Goal: Task Accomplishment & Management: Complete application form

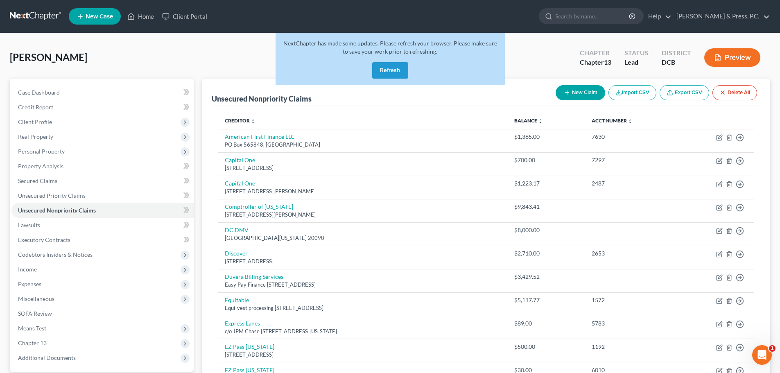
click at [399, 74] on button "Refresh" at bounding box center [390, 70] width 36 height 16
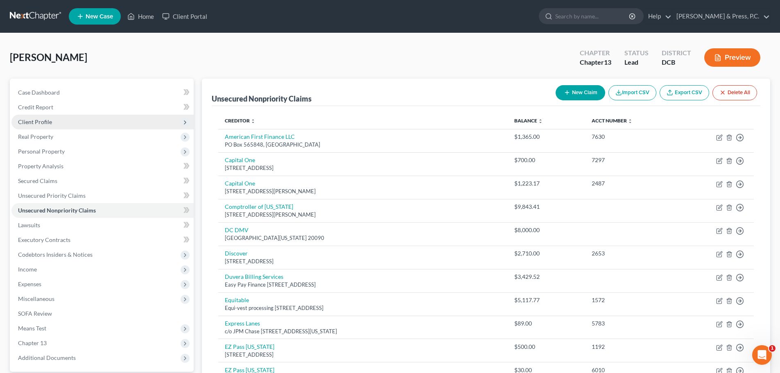
click at [42, 125] on span "Client Profile" at bounding box center [102, 122] width 182 height 15
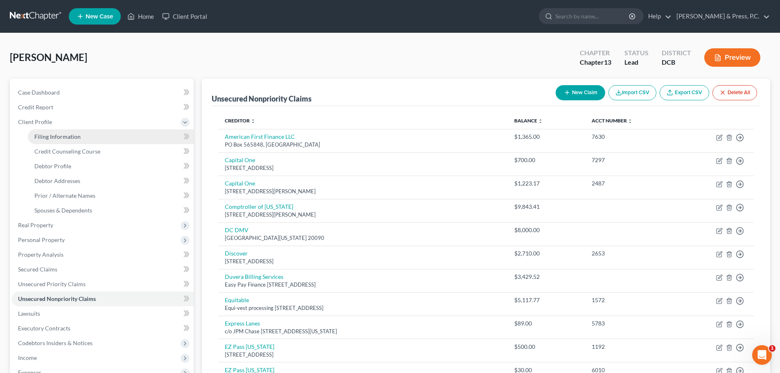
click at [63, 134] on span "Filing Information" at bounding box center [57, 136] width 46 height 7
select select "1"
select select "0"
select select "3"
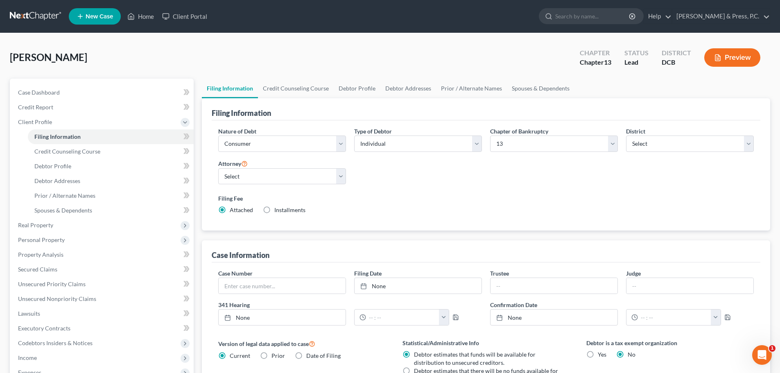
click at [553, 199] on label "Filing Fee" at bounding box center [486, 198] width 536 height 9
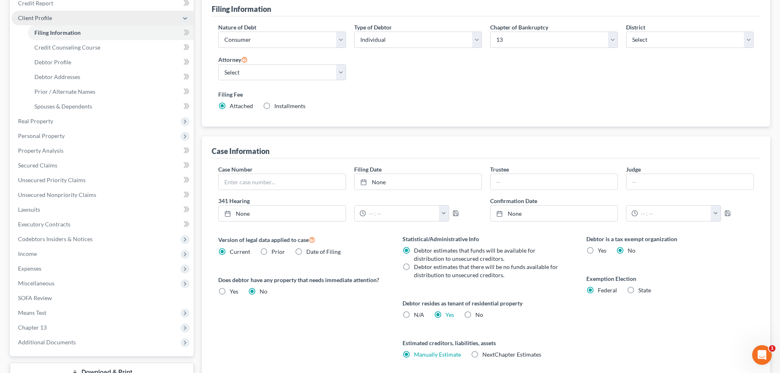
scroll to position [41, 0]
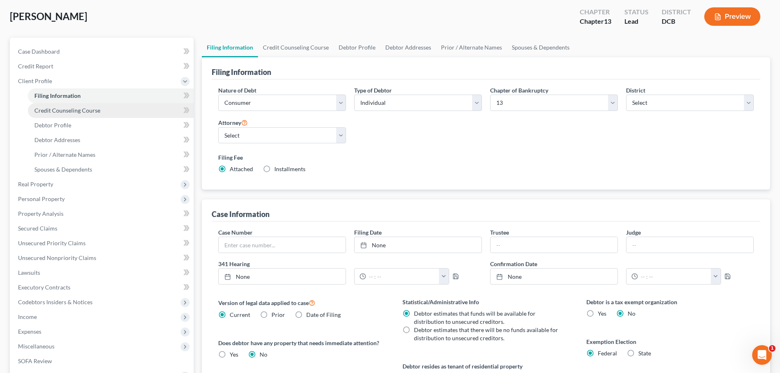
click at [66, 113] on span "Credit Counseling Course" at bounding box center [67, 110] width 66 height 7
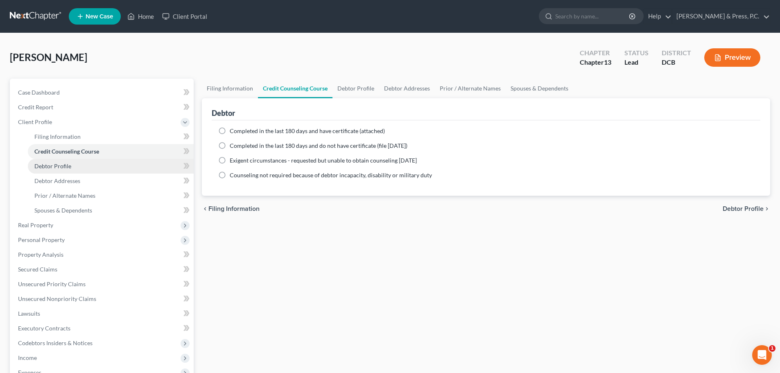
click at [63, 170] on link "Debtor Profile" at bounding box center [111, 166] width 166 height 15
select select "0"
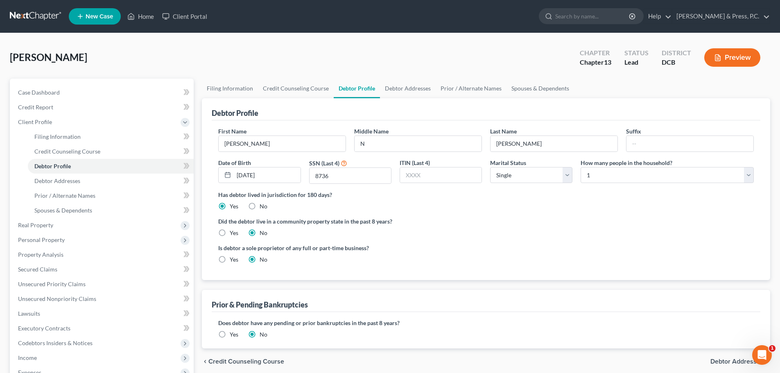
click at [617, 241] on ng-include "First Name Tameshia Middle Name N Last Name Henry Suffix Date of Birth 02/19/19…" at bounding box center [486, 198] width 536 height 143
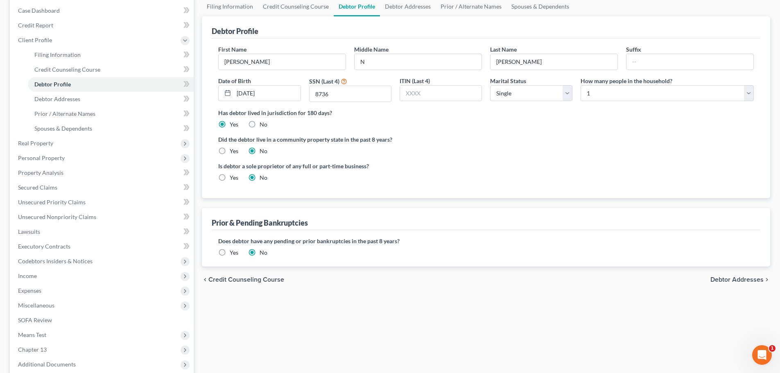
scroll to position [123, 0]
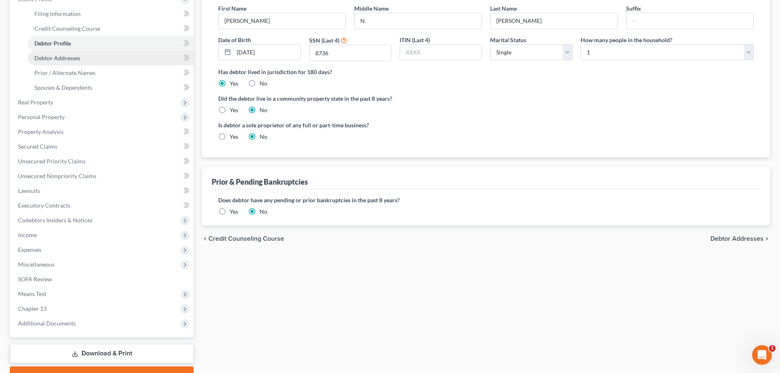
click at [66, 57] on span "Debtor Addresses" at bounding box center [57, 57] width 46 height 7
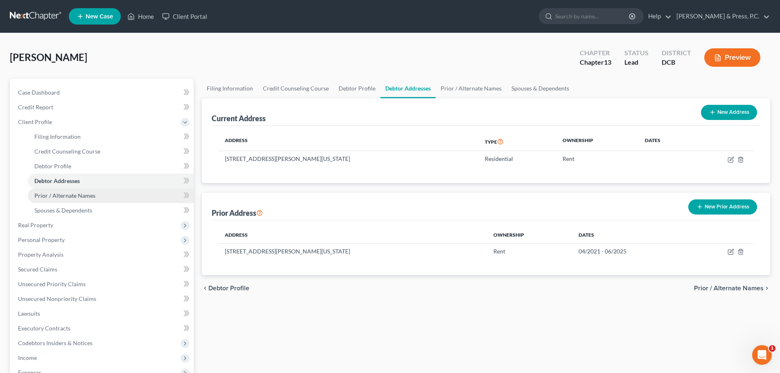
click at [77, 197] on span "Prior / Alternate Names" at bounding box center [64, 195] width 61 height 7
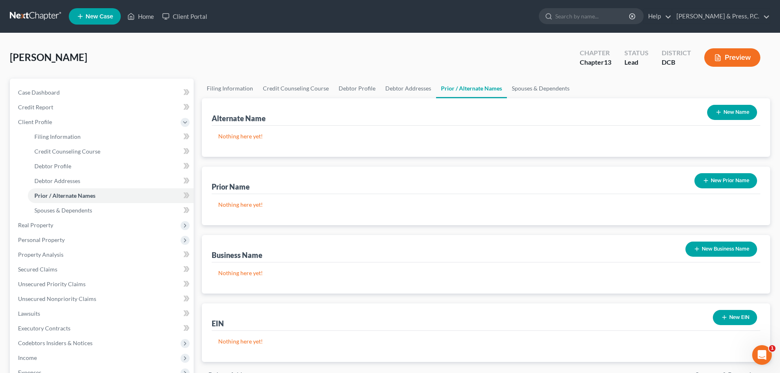
click at [380, 58] on div "Henry, Tameshia Upgraded Chapter Chapter 13 Status Lead District DCB Preview" at bounding box center [390, 61] width 760 height 36
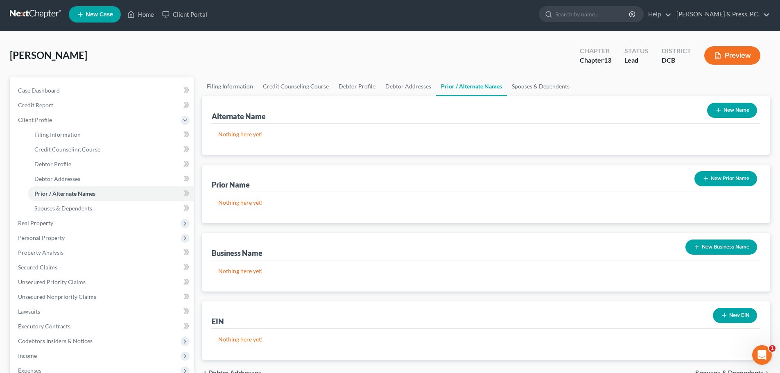
scroll to position [2, 0]
click at [85, 210] on span "Spouses & Dependents" at bounding box center [63, 208] width 58 height 7
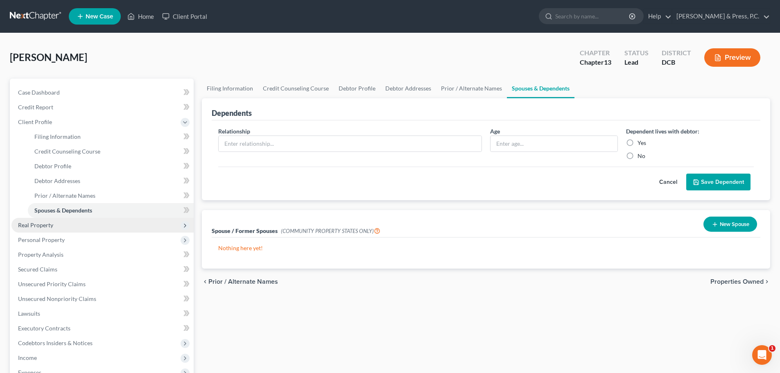
click at [27, 222] on span "Real Property" at bounding box center [35, 225] width 35 height 7
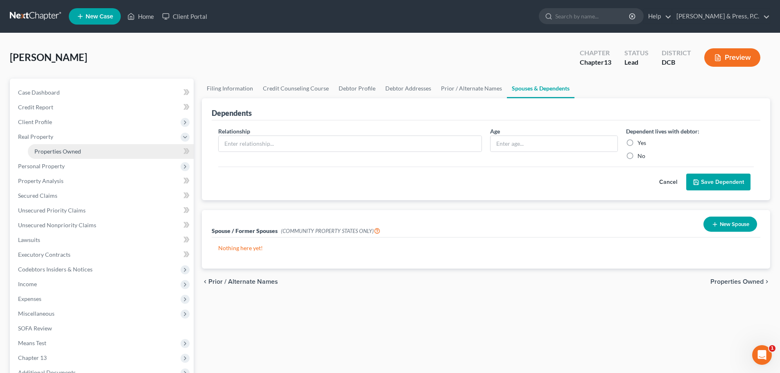
click at [57, 154] on span "Properties Owned" at bounding box center [57, 151] width 47 height 7
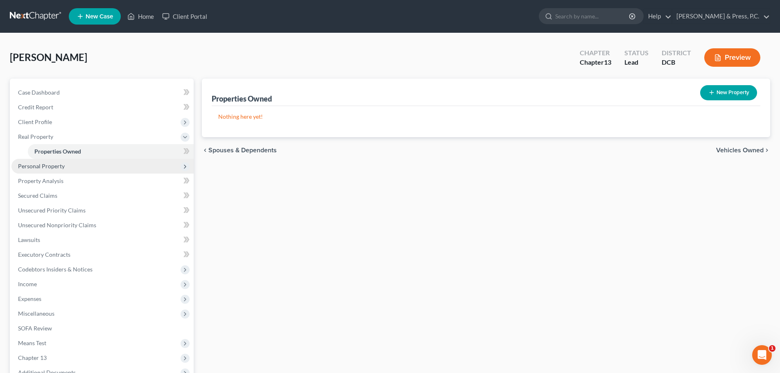
click at [53, 167] on span "Personal Property" at bounding box center [41, 166] width 47 height 7
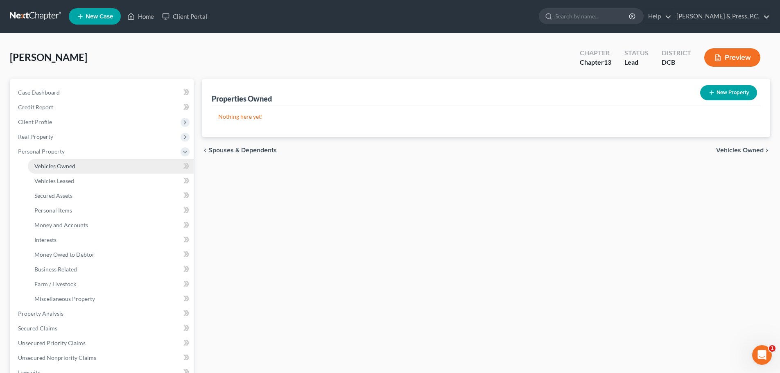
click at [76, 167] on link "Vehicles Owned" at bounding box center [111, 166] width 166 height 15
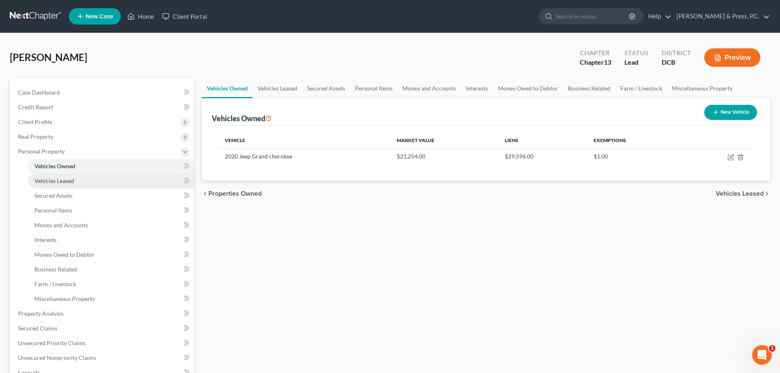
click at [65, 180] on span "Vehicles Leased" at bounding box center [54, 180] width 40 height 7
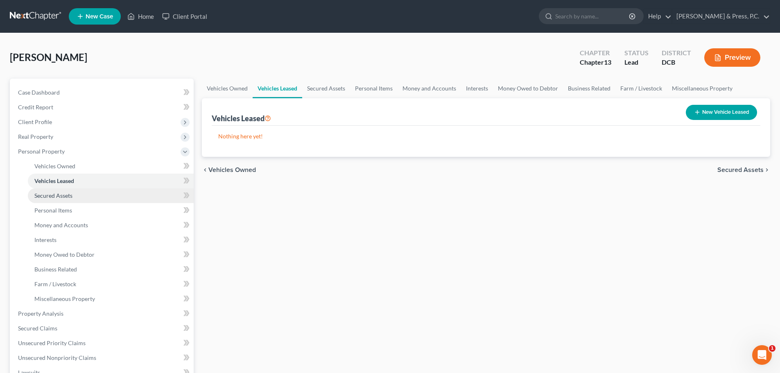
click at [59, 196] on span "Secured Assets" at bounding box center [53, 195] width 38 height 7
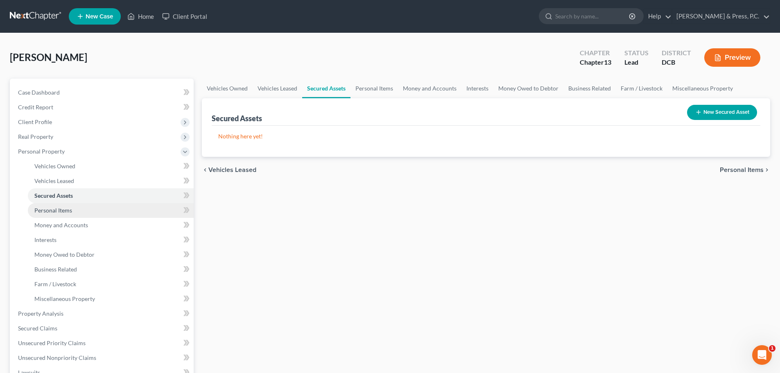
click at [75, 209] on link "Personal Items" at bounding box center [111, 210] width 166 height 15
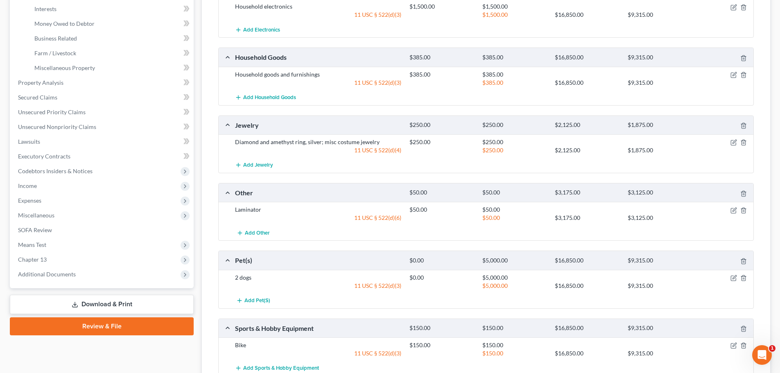
scroll to position [246, 0]
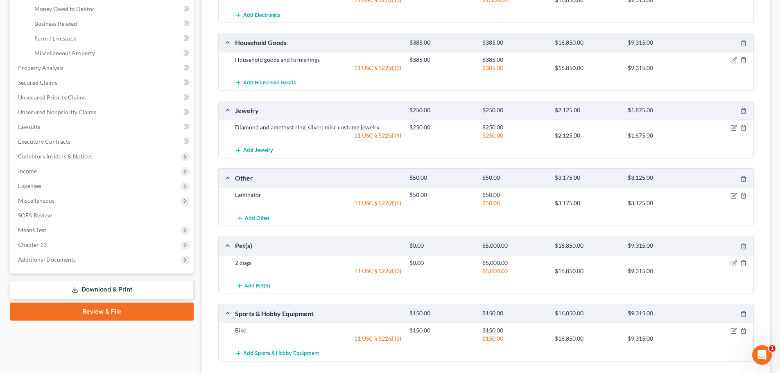
click at [314, 248] on div "Pet(s)" at bounding box center [318, 245] width 174 height 9
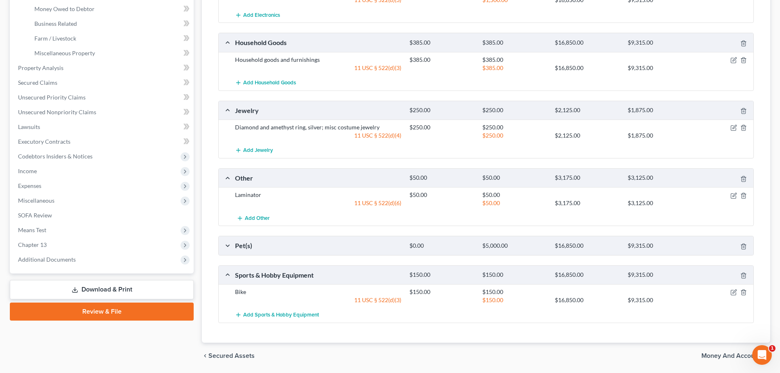
click at [314, 248] on div "Pet(s)" at bounding box center [318, 245] width 174 height 9
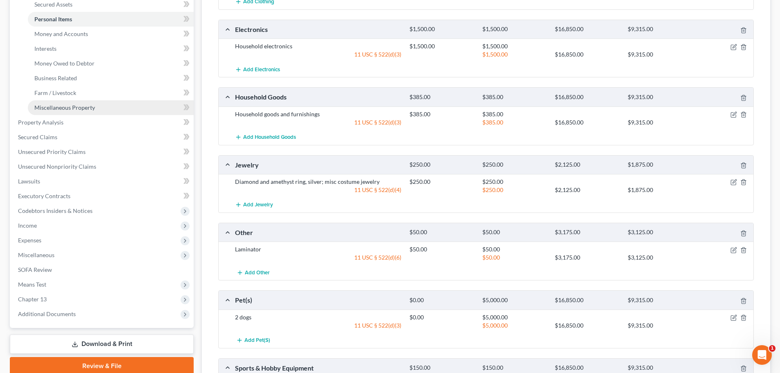
scroll to position [188, 0]
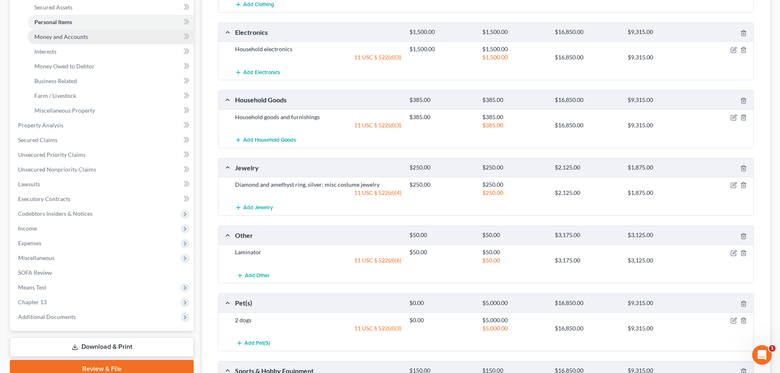
click at [75, 38] on span "Money and Accounts" at bounding box center [61, 36] width 54 height 7
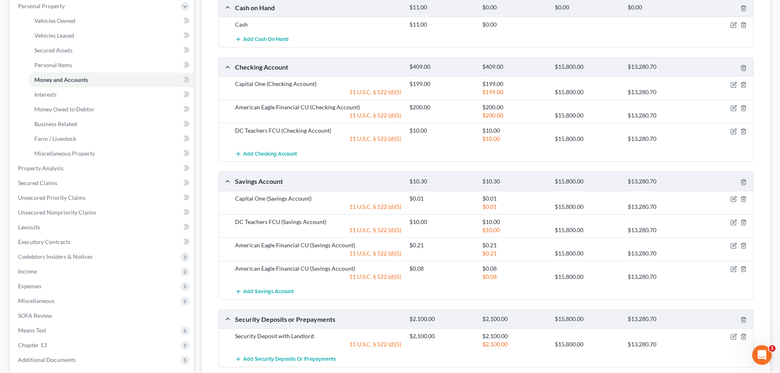
scroll to position [164, 0]
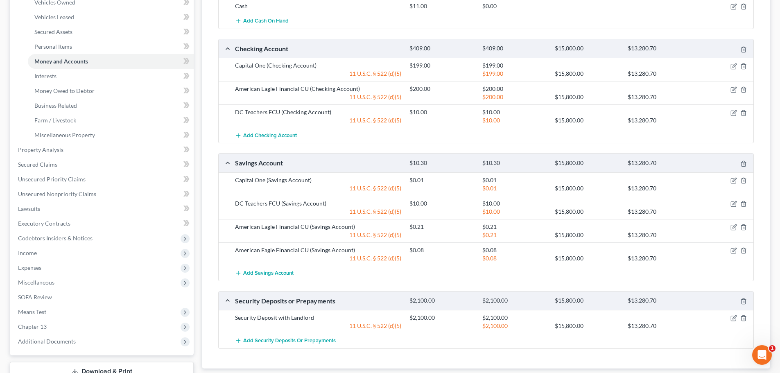
click at [453, 119] on div at bounding box center [441, 120] width 72 height 8
click at [536, 136] on div "Add Checking Account" at bounding box center [492, 135] width 523 height 15
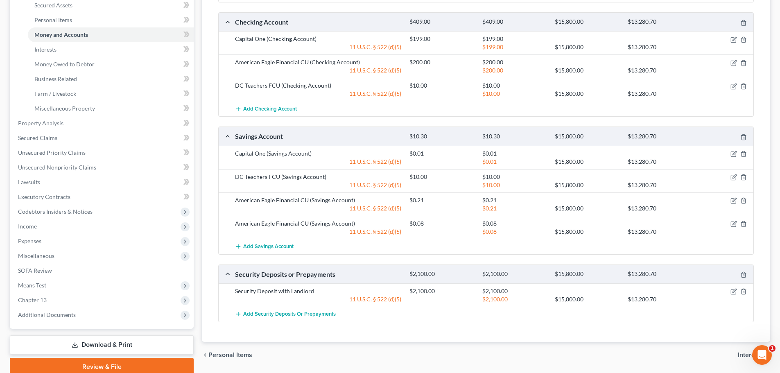
scroll to position [142, 0]
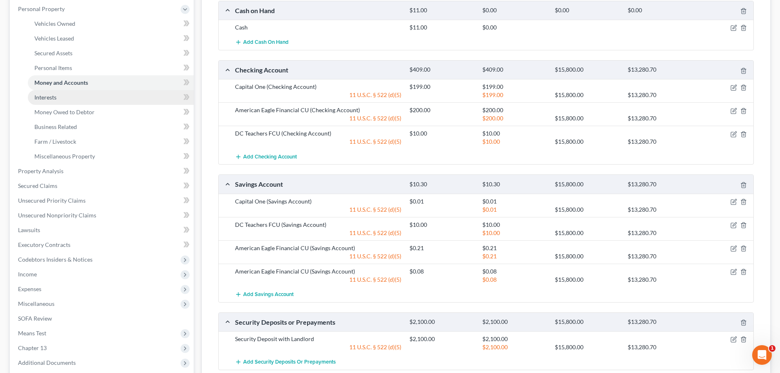
click at [59, 100] on link "Interests" at bounding box center [111, 97] width 166 height 15
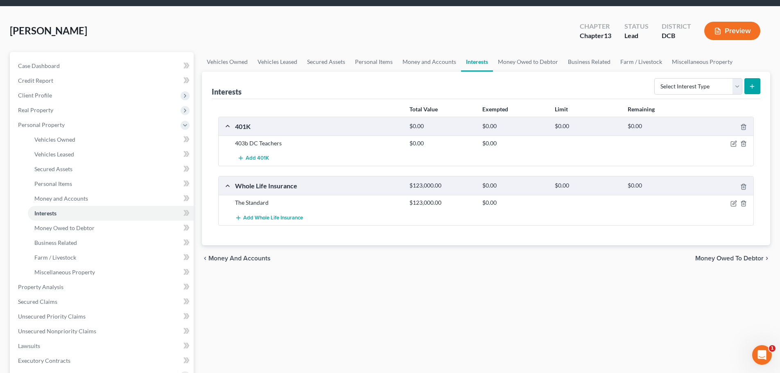
scroll to position [41, 0]
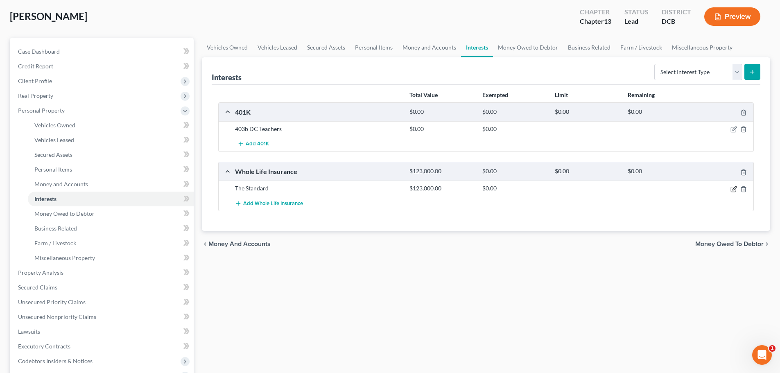
click at [733, 188] on icon "button" at bounding box center [734, 189] width 7 height 7
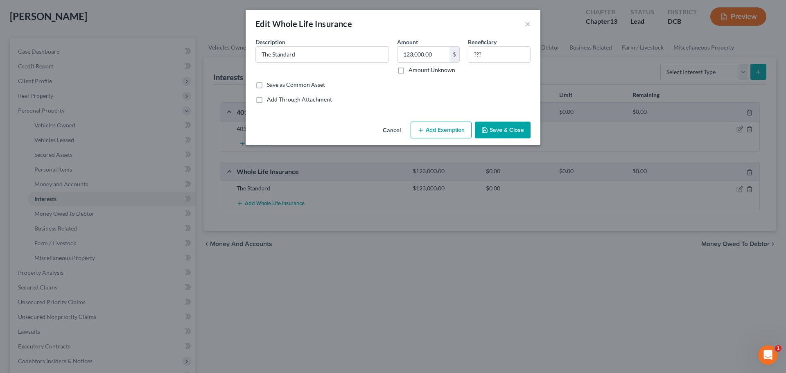
click at [377, 81] on div "Save as Common Asset" at bounding box center [393, 85] width 275 height 8
click at [394, 132] on button "Cancel" at bounding box center [391, 130] width 31 height 16
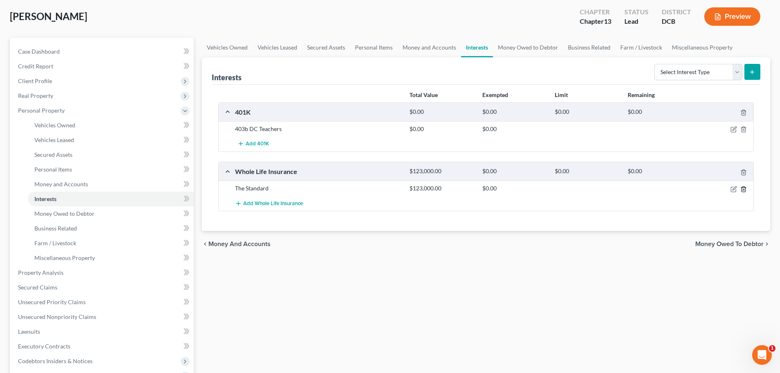
click at [744, 188] on icon "button" at bounding box center [743, 189] width 7 height 7
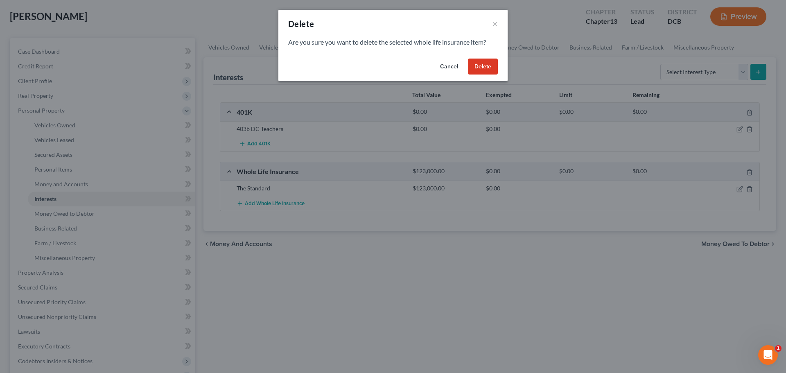
click at [491, 67] on button "Delete" at bounding box center [483, 67] width 30 height 16
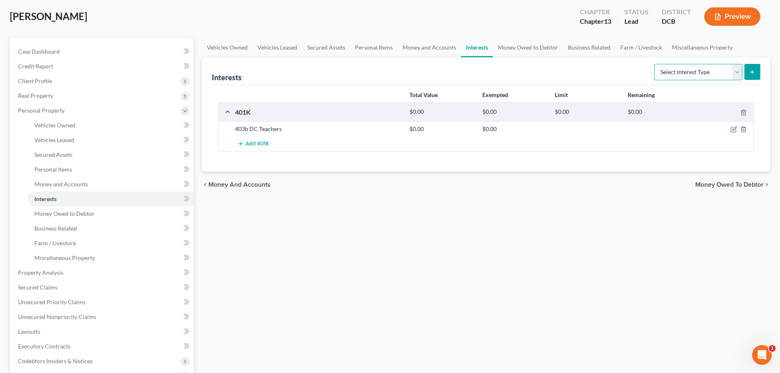
click at [693, 77] on select "Select Interest Type 401K Annuity Bond Education IRA Government Bond Government…" at bounding box center [698, 72] width 88 height 16
select select "term_life_insurance"
click at [655, 64] on select "Select Interest Type 401K Annuity Bond Education IRA Government Bond Government…" at bounding box center [698, 72] width 88 height 16
click at [753, 71] on icon "submit" at bounding box center [752, 72] width 7 height 7
click at [750, 74] on icon "submit" at bounding box center [752, 72] width 7 height 7
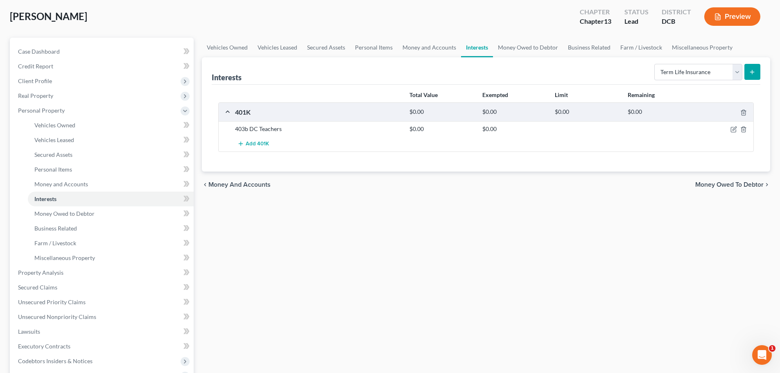
drag, startPoint x: 513, startPoint y: 244, endPoint x: 513, endPoint y: 237, distance: 6.2
click at [513, 241] on div "Vehicles Owned Vehicles Leased Secured Assets Personal Items Money and Accounts…" at bounding box center [486, 282] width 577 height 488
click at [702, 72] on select "Select Interest Type 401K Annuity Bond Education IRA Government Bond Government…" at bounding box center [698, 72] width 88 height 16
click at [655, 64] on select "Select Interest Type 401K Annuity Bond Education IRA Government Bond Government…" at bounding box center [698, 72] width 88 height 16
click at [749, 75] on button "submit" at bounding box center [752, 72] width 16 height 16
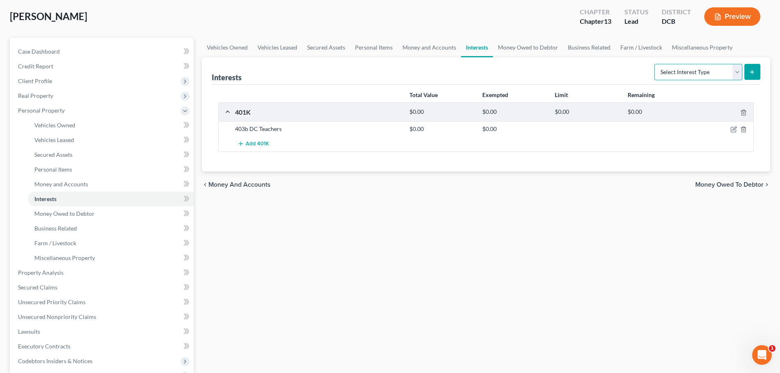
click at [694, 72] on select "Select Interest Type 401K Annuity Bond Education IRA Government Bond Government…" at bounding box center [698, 72] width 88 height 16
select select "term_life_insurance"
click at [655, 64] on select "Select Interest Type 401K Annuity Bond Education IRA Government Bond Government…" at bounding box center [698, 72] width 88 height 16
click at [754, 71] on icon "submit" at bounding box center [752, 72] width 7 height 7
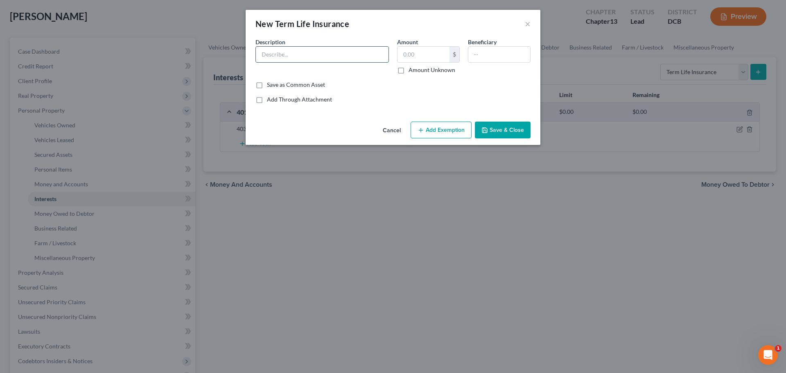
click at [330, 59] on input "text" at bounding box center [322, 55] width 133 height 16
click at [330, 59] on input "The St" at bounding box center [322, 55] width 133 height 16
type input "The Standard, through employer"
click at [409, 69] on label "Amount Unknown" at bounding box center [432, 70] width 47 height 8
click at [412, 69] on input "Amount Unknown" at bounding box center [414, 68] width 5 height 5
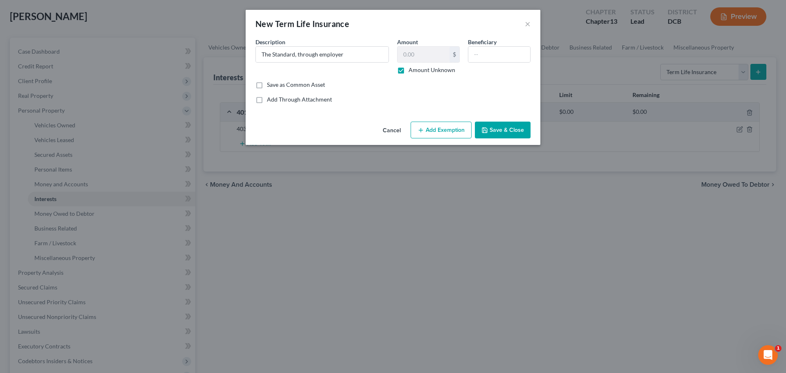
click at [409, 68] on label "Amount Unknown" at bounding box center [432, 70] width 47 height 8
click at [412, 68] on input "Amount Unknown" at bounding box center [414, 68] width 5 height 5
checkbox input "false"
click at [425, 51] on input "text" at bounding box center [424, 55] width 52 height 16
click at [493, 54] on input "text" at bounding box center [499, 55] width 62 height 16
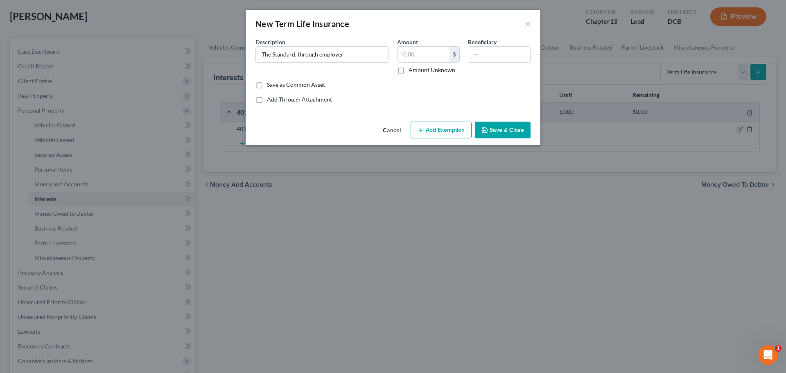
click at [493, 103] on div "Add Through Attachment" at bounding box center [393, 99] width 275 height 8
click at [489, 48] on input "text" at bounding box center [499, 55] width 62 height 16
type input "Nephew"
click at [517, 129] on button "Save & Close" at bounding box center [503, 130] width 56 height 17
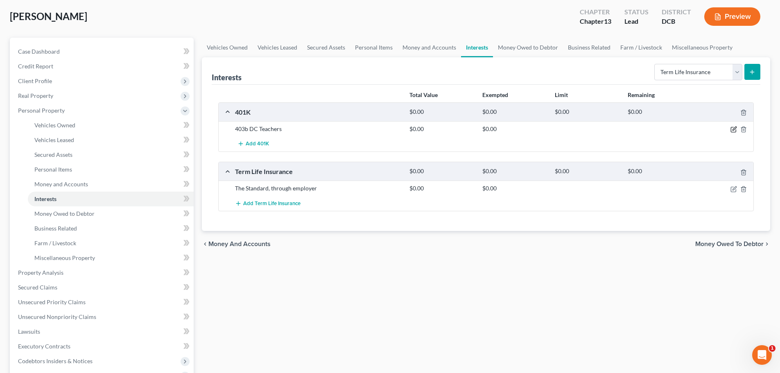
click at [735, 127] on icon "button" at bounding box center [735, 129] width 4 height 4
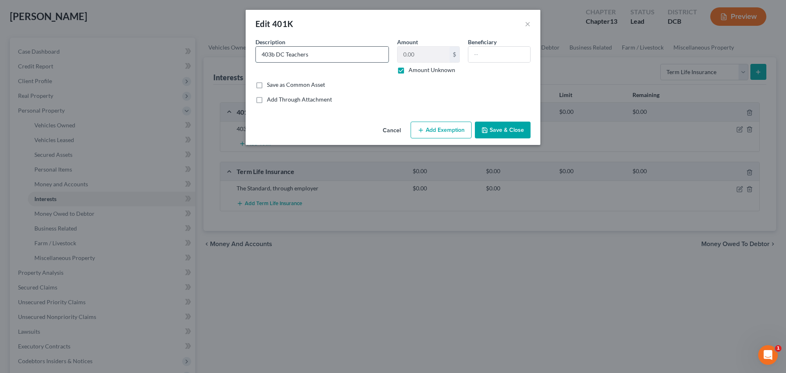
click at [339, 55] on input "403b DC Teachers" at bounding box center [322, 55] width 133 height 16
type input "403b DC Teachers (Equitable)"
click at [409, 72] on label "Amount Unknown" at bounding box center [432, 70] width 47 height 8
click at [412, 71] on input "Amount Unknown" at bounding box center [414, 68] width 5 height 5
checkbox input "false"
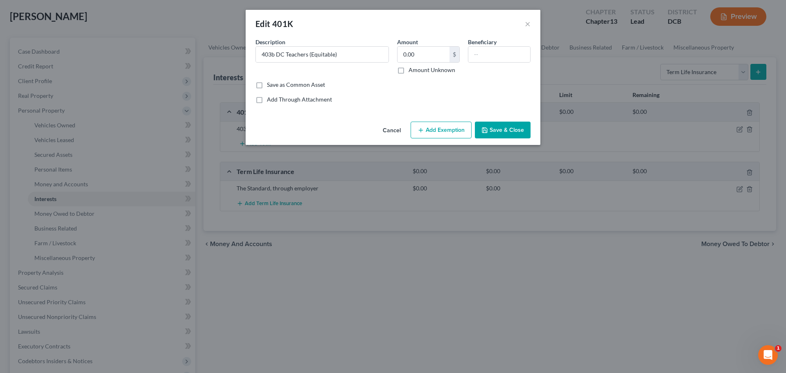
click at [390, 87] on div "Save as Common Asset" at bounding box center [393, 85] width 275 height 8
click at [421, 53] on input "0.00" at bounding box center [424, 55] width 52 height 16
type input "5"
type input "5,000"
click at [398, 93] on div "Common Asset Select Description * 403b DC Teachers (Equitable) Amount 5,000 $ A…" at bounding box center [393, 71] width 275 height 66
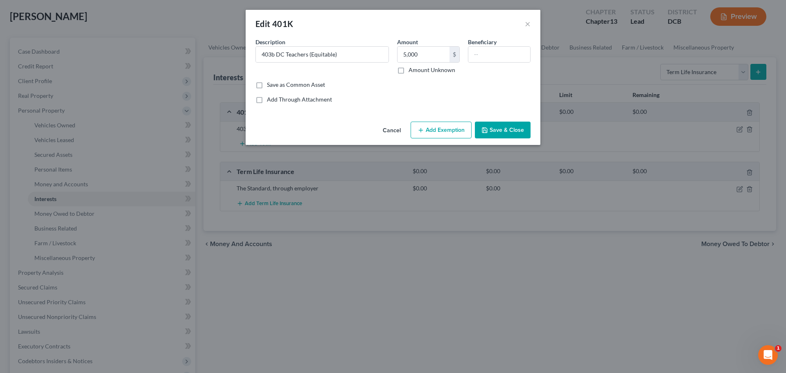
click at [513, 128] on button "Save & Close" at bounding box center [503, 130] width 56 height 17
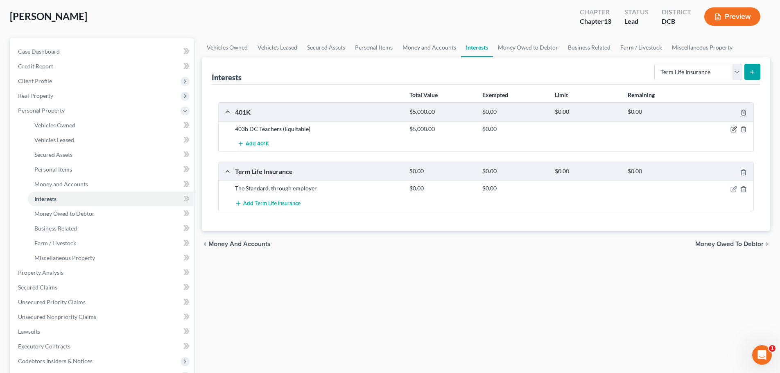
click at [731, 130] on icon "button" at bounding box center [734, 129] width 7 height 7
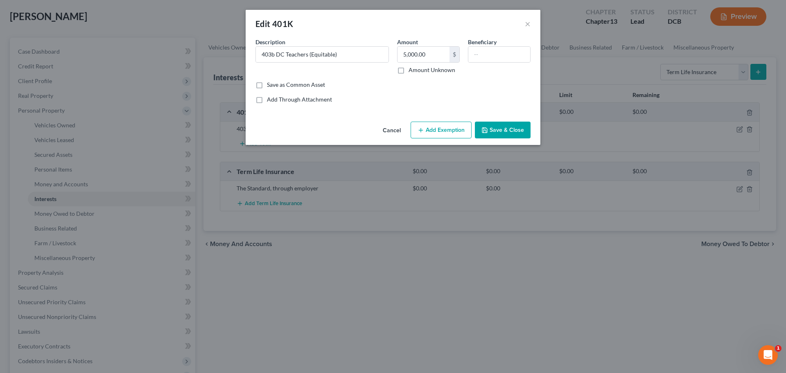
click at [428, 122] on button "Add Exemption" at bounding box center [441, 130] width 61 height 17
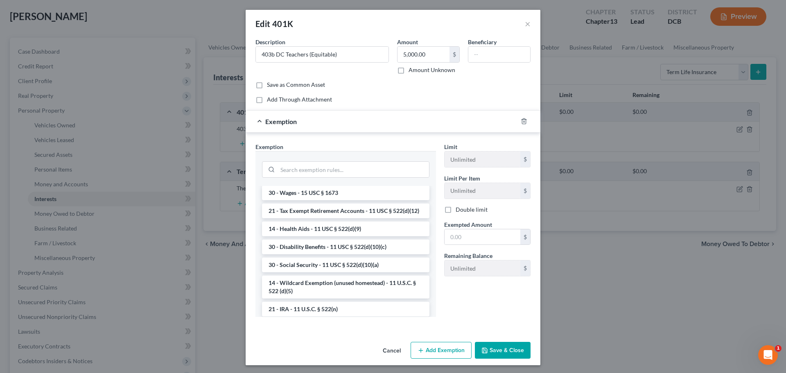
scroll to position [409, 0]
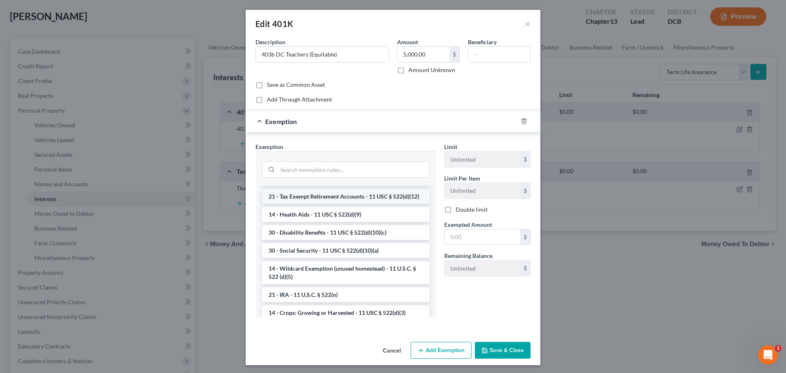
click at [360, 204] on li "21 - Tax Exempt Retirement Accounts - 11 USC § 522(d)(12)" at bounding box center [345, 196] width 167 height 15
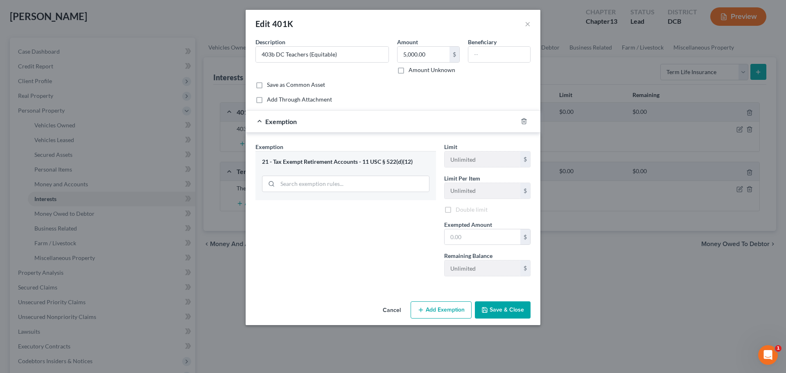
click at [511, 305] on button "Save & Close" at bounding box center [503, 309] width 56 height 17
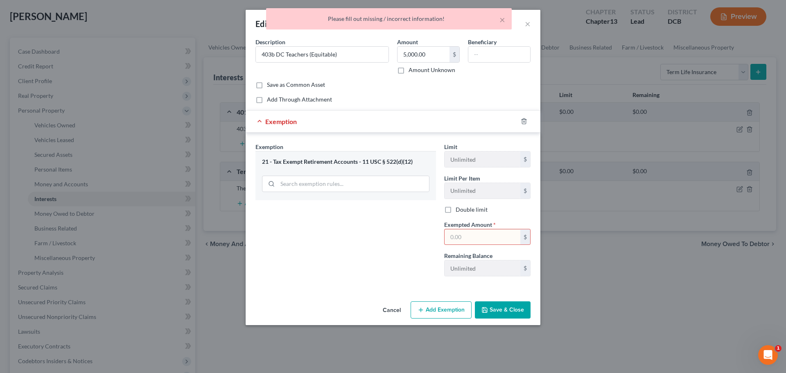
click at [336, 212] on div "Exemption Set must be selected for CA. Exemption * 21 - Tax Exempt Retirement A…" at bounding box center [345, 212] width 189 height 140
click at [455, 236] on input "text" at bounding box center [483, 237] width 76 height 16
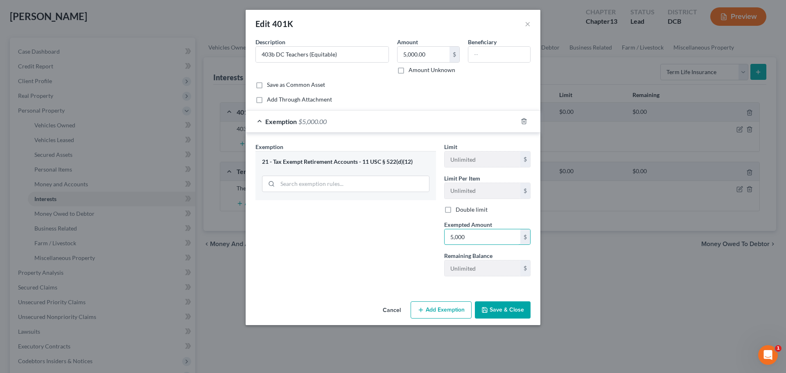
type input "5,000"
click at [510, 315] on button "Save & Close" at bounding box center [503, 309] width 56 height 17
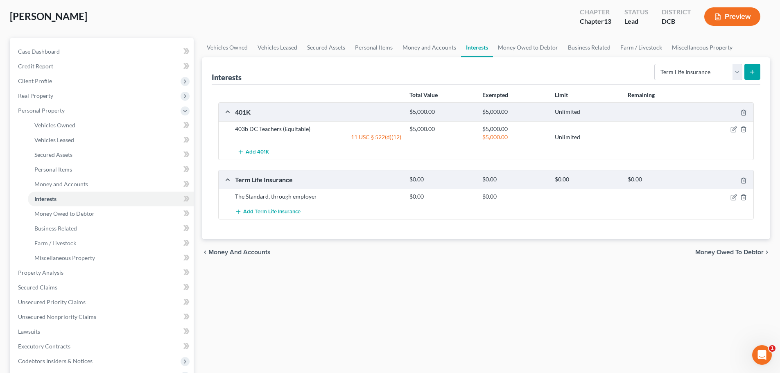
click at [524, 314] on div "Vehicles Owned Vehicles Leased Secured Assets Personal Items Money and Accounts…" at bounding box center [486, 282] width 577 height 488
click at [734, 199] on icon "button" at bounding box center [734, 197] width 7 height 7
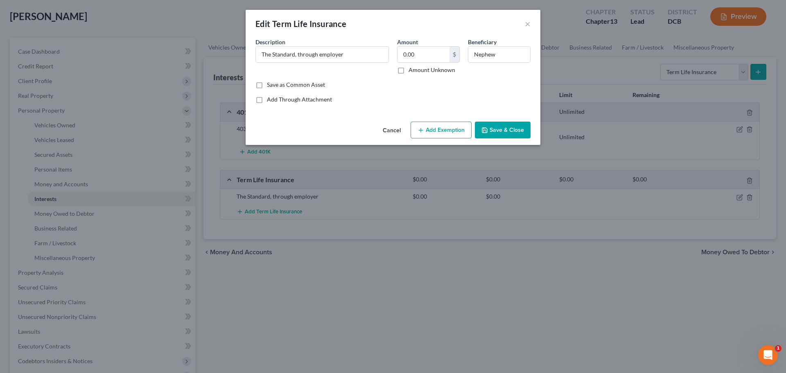
click at [454, 133] on button "Add Exemption" at bounding box center [441, 130] width 61 height 17
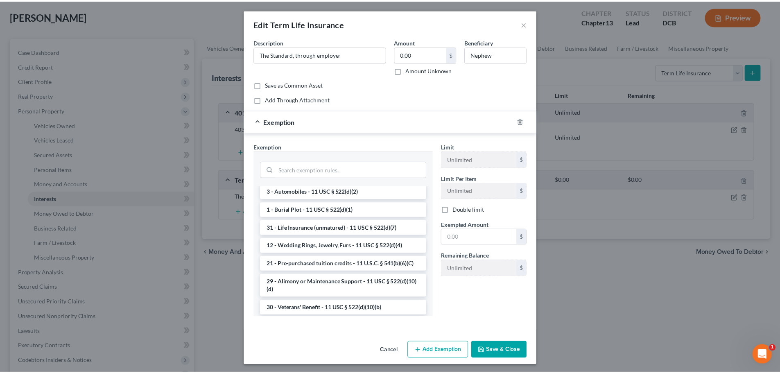
scroll to position [205, 0]
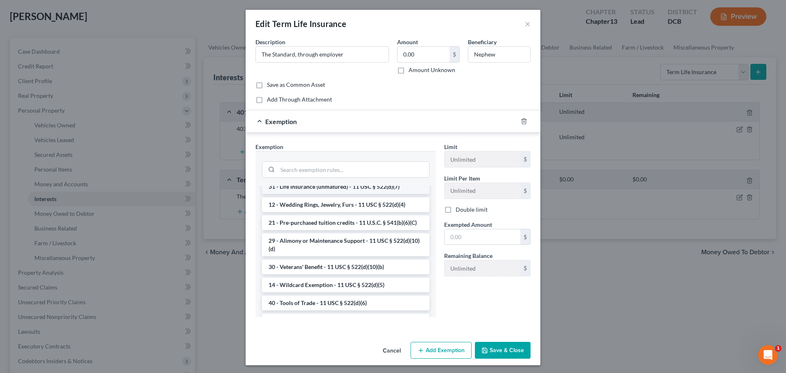
click at [385, 194] on li "31 - Life Insurance (unmatured) - 11 USC § 522(d)(7)" at bounding box center [345, 186] width 167 height 15
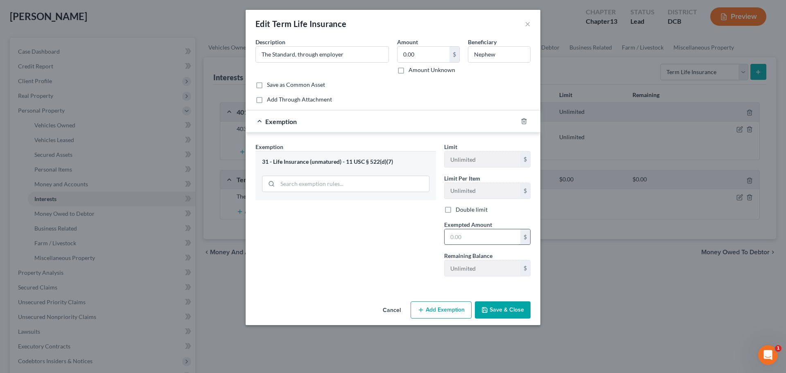
click at [485, 236] on input "text" at bounding box center [483, 237] width 76 height 16
type input "1"
click at [503, 314] on button "Save & Close" at bounding box center [503, 309] width 56 height 17
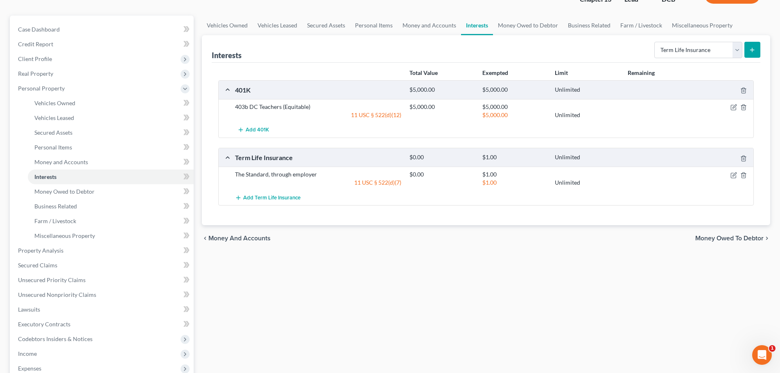
scroll to position [82, 0]
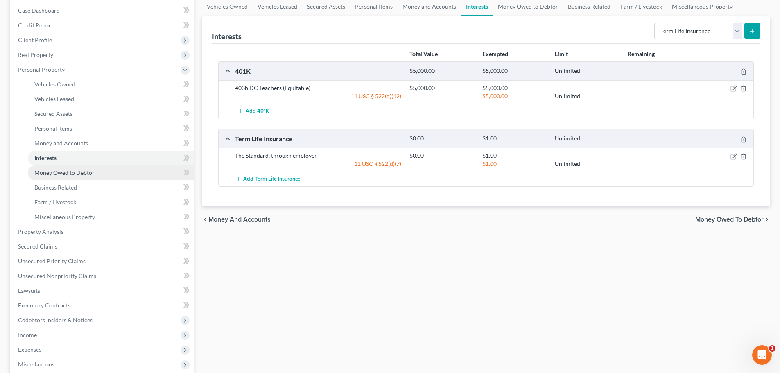
click at [81, 177] on link "Money Owed to Debtor" at bounding box center [111, 172] width 166 height 15
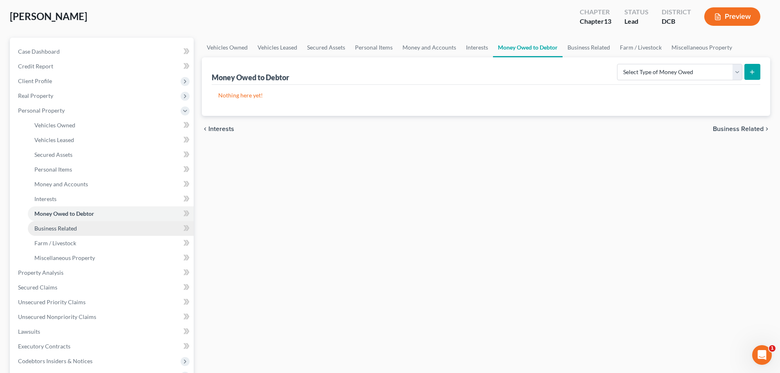
click at [63, 230] on span "Business Related" at bounding box center [55, 228] width 43 height 7
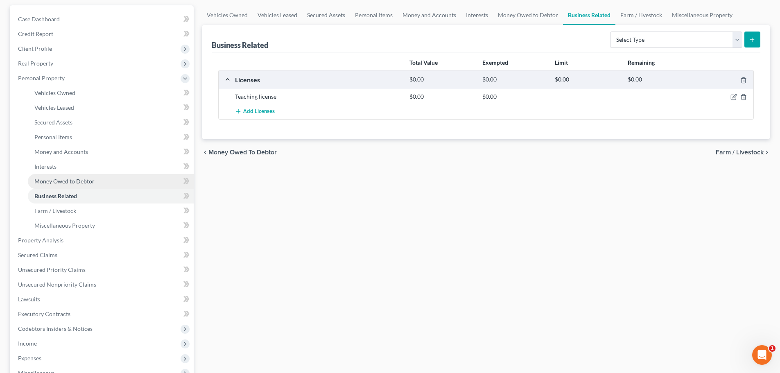
scroll to position [82, 0]
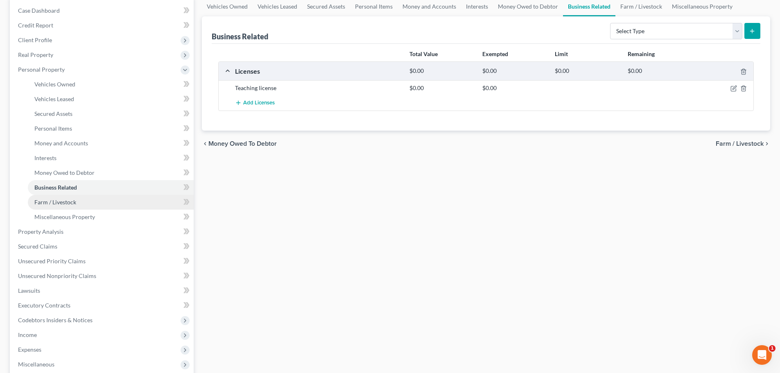
click at [54, 203] on span "Farm / Livestock" at bounding box center [55, 202] width 42 height 7
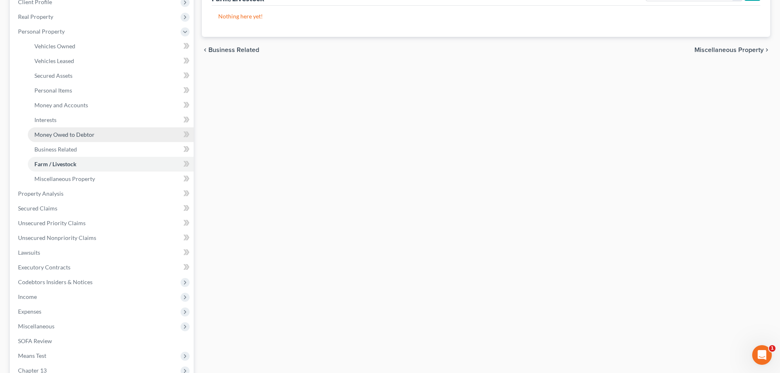
scroll to position [123, 0]
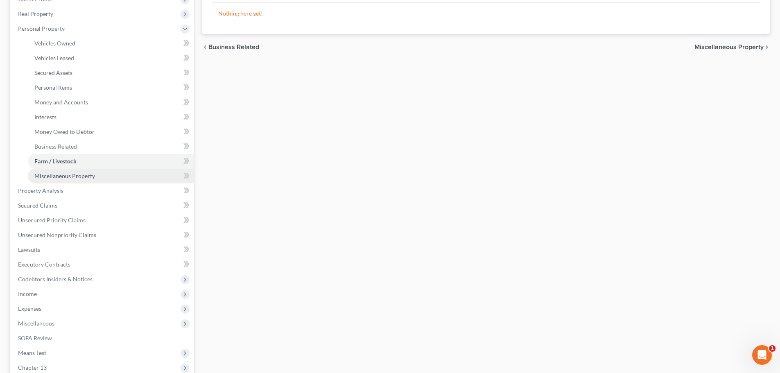
click at [66, 172] on span "Miscellaneous Property" at bounding box center [64, 175] width 61 height 7
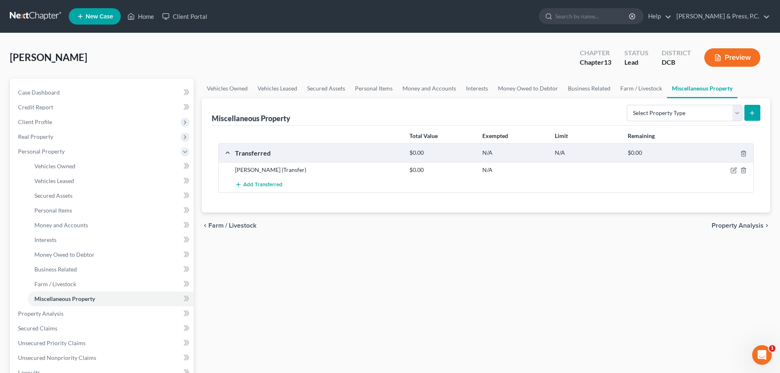
click at [519, 228] on div "chevron_left Farm / Livestock Property Analysis chevron_right" at bounding box center [486, 226] width 568 height 26
click at [731, 168] on icon "button" at bounding box center [734, 170] width 7 height 7
select select "Ordinary (within 2 years)"
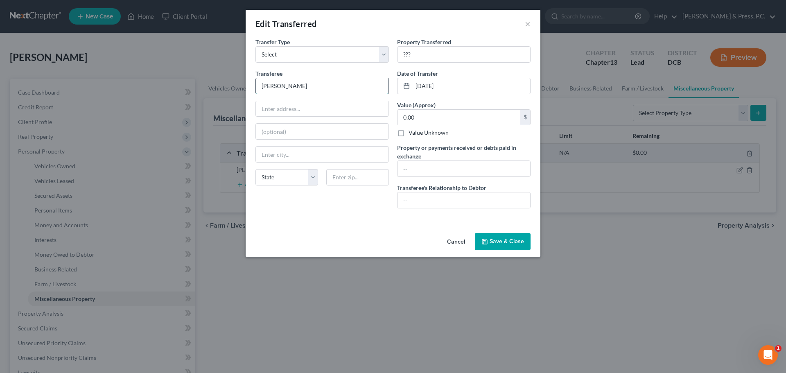
click at [312, 86] on input "Farrish" at bounding box center [322, 86] width 133 height 16
click at [431, 55] on input "???" at bounding box center [464, 55] width 133 height 16
type input "Toyota"
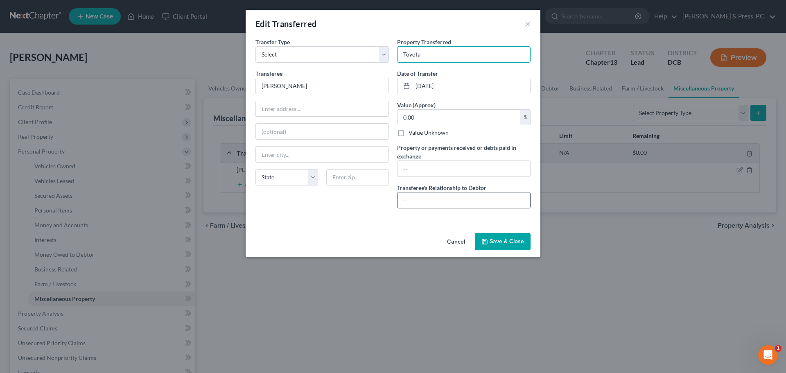
drag, startPoint x: 406, startPoint y: 202, endPoint x: 409, endPoint y: 185, distance: 17.5
click at [407, 202] on input "text" at bounding box center [464, 200] width 133 height 16
type input "none"
click at [413, 170] on input "text" at bounding box center [464, 169] width 133 height 16
click at [426, 48] on input "Toyota" at bounding box center [464, 55] width 133 height 16
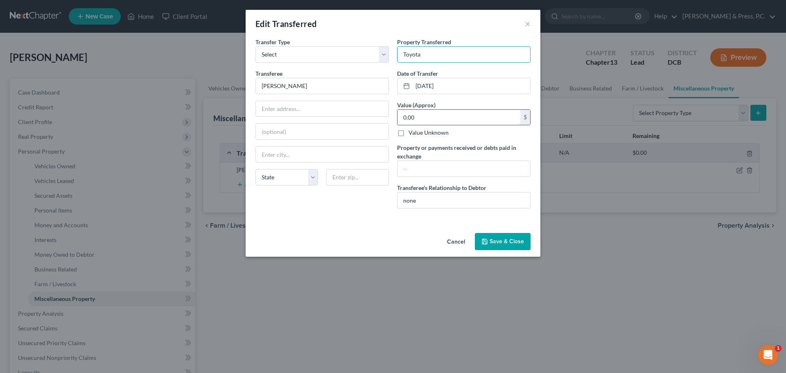
click at [427, 120] on input "0.00" at bounding box center [459, 118] width 123 height 16
click at [512, 243] on button "Save & Close" at bounding box center [503, 241] width 56 height 17
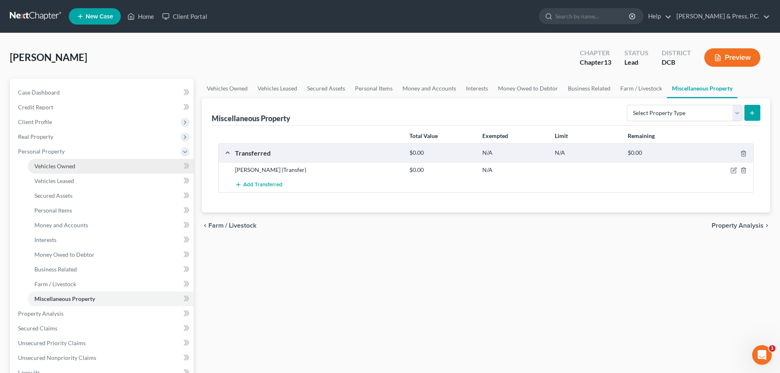
click at [54, 165] on span "Vehicles Owned" at bounding box center [54, 166] width 41 height 7
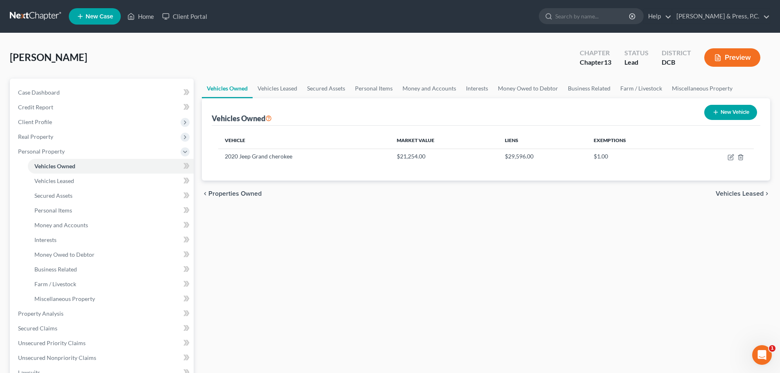
click at [734, 109] on button "New Vehicle" at bounding box center [730, 112] width 53 height 15
select select "0"
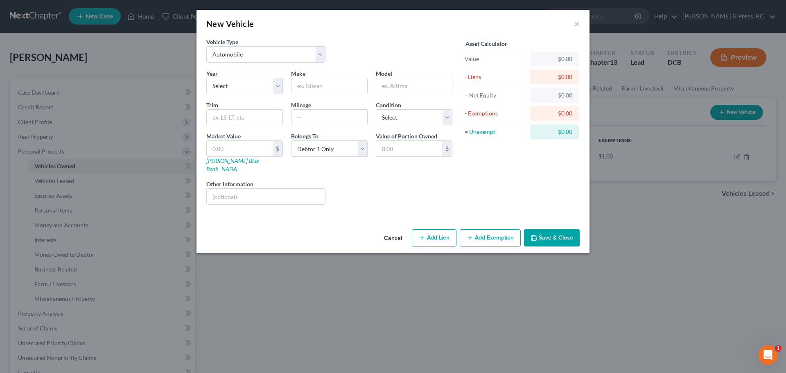
click at [414, 182] on div "Liens Select" at bounding box center [393, 192] width 127 height 25
click at [579, 25] on button "×" at bounding box center [577, 24] width 6 height 10
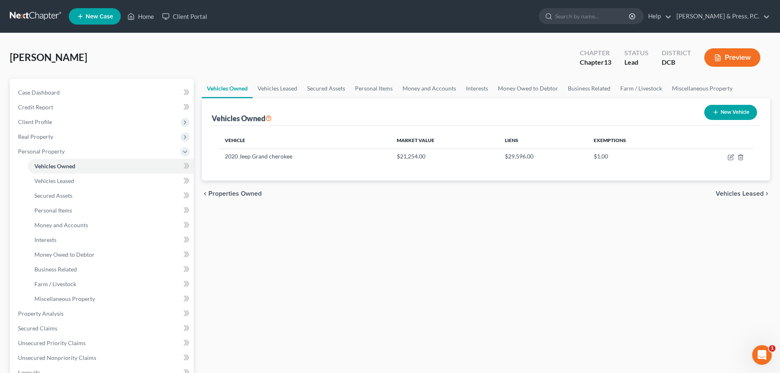
click at [726, 110] on button "New Vehicle" at bounding box center [730, 112] width 53 height 15
select select "0"
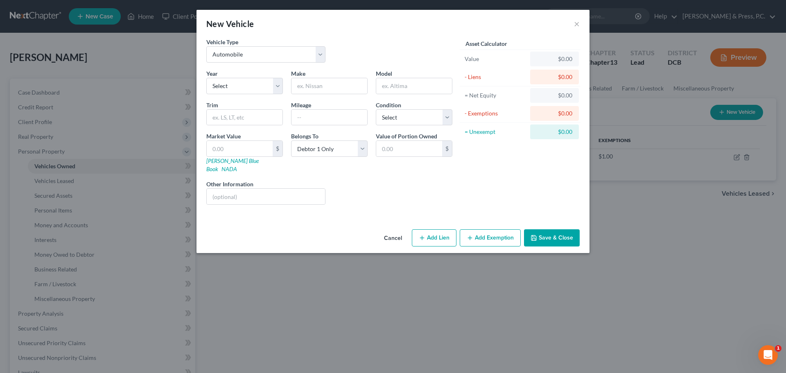
click at [394, 231] on button "Cancel" at bounding box center [393, 238] width 31 height 16
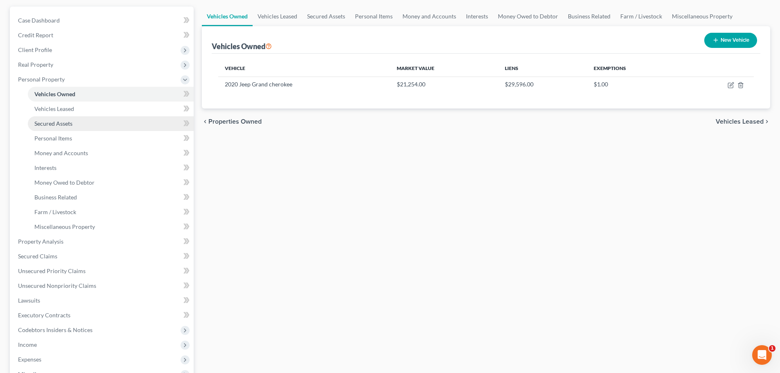
scroll to position [82, 0]
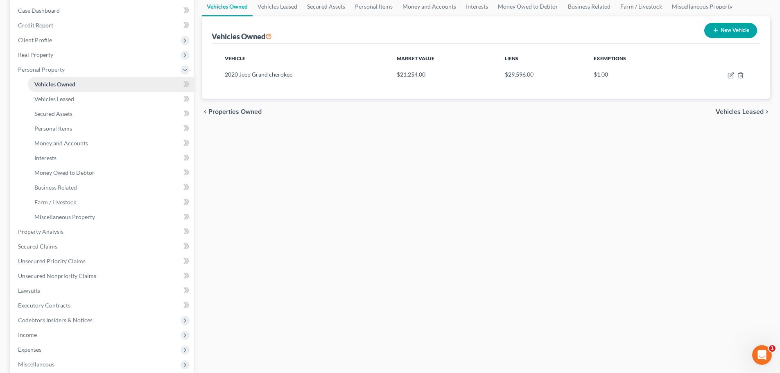
click at [62, 86] on span "Vehicles Owned" at bounding box center [54, 84] width 41 height 7
click at [369, 184] on div "Vehicles Owned Vehicles Leased Secured Assets Personal Items Money and Accounts…" at bounding box center [486, 241] width 577 height 488
click at [270, 163] on div "Vehicles Owned Vehicles Leased Secured Assets Personal Items Money and Accounts…" at bounding box center [486, 241] width 577 height 488
click at [278, 199] on div "Vehicles Owned Vehicles Leased Secured Assets Personal Items Money and Accounts…" at bounding box center [486, 241] width 577 height 488
click at [77, 99] on link "Vehicles Leased" at bounding box center [111, 99] width 166 height 15
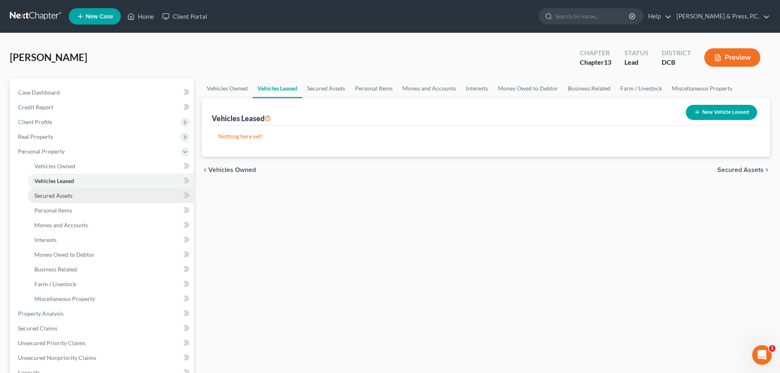
click at [66, 192] on span "Secured Assets" at bounding box center [53, 195] width 38 height 7
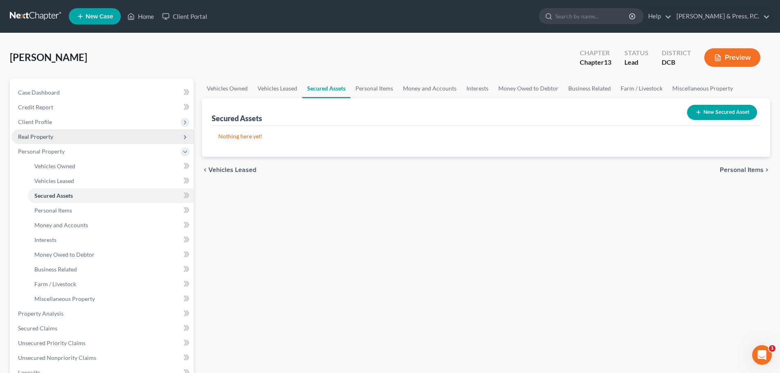
click at [64, 137] on span "Real Property" at bounding box center [102, 136] width 182 height 15
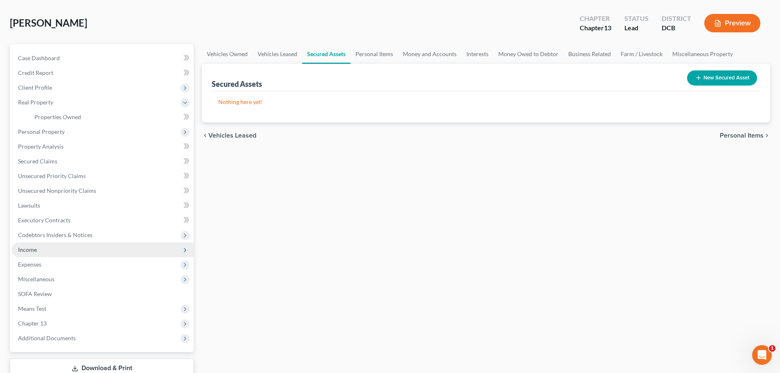
scroll to position [82, 0]
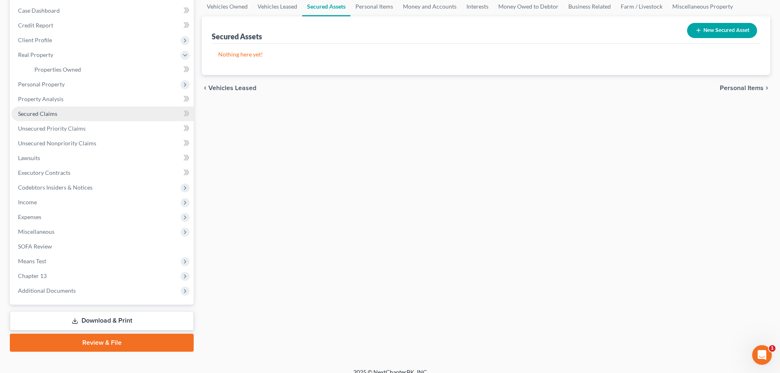
click at [52, 115] on span "Secured Claims" at bounding box center [37, 113] width 39 height 7
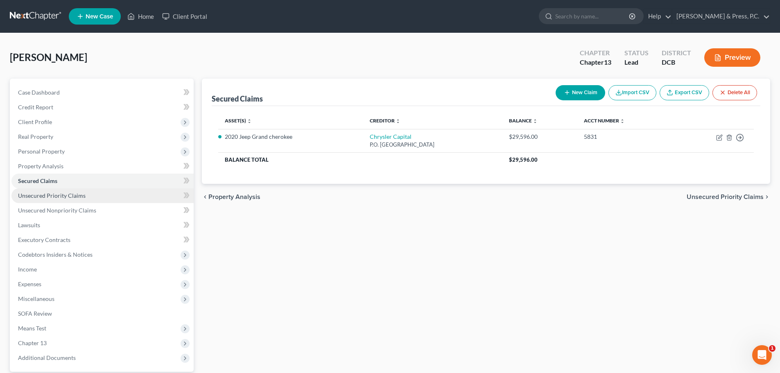
click at [57, 196] on span "Unsecured Priority Claims" at bounding box center [52, 195] width 68 height 7
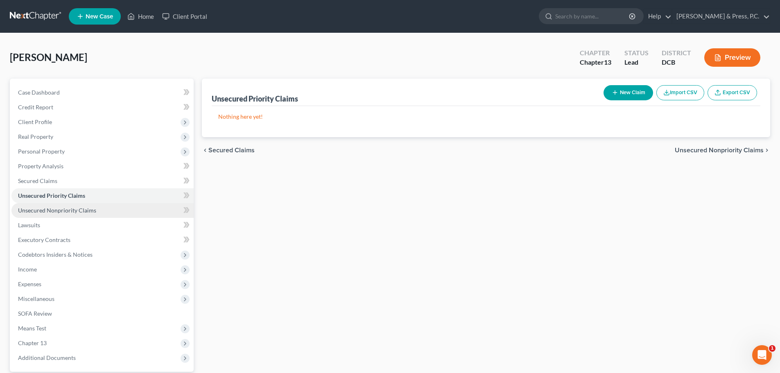
click at [68, 209] on span "Unsecured Nonpriority Claims" at bounding box center [57, 210] width 78 height 7
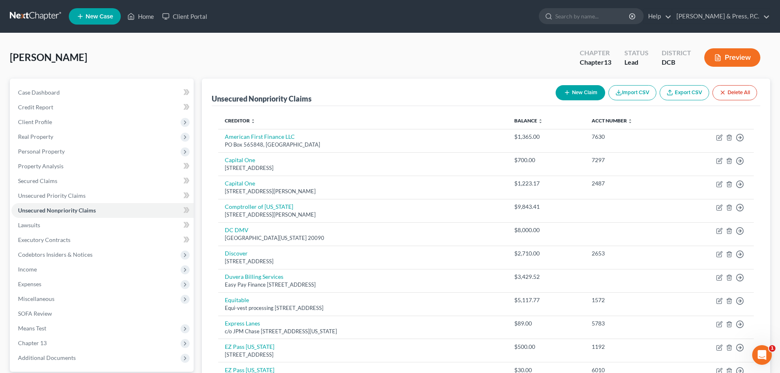
scroll to position [41, 0]
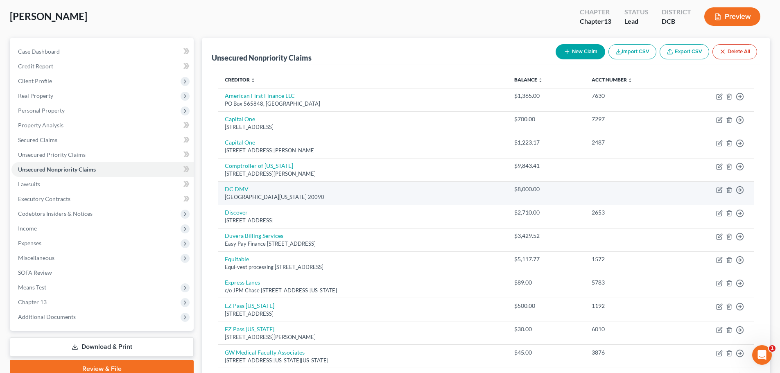
click at [406, 188] on td "DC DMV PO Box 90120, Washington, DC 20090" at bounding box center [362, 192] width 289 height 23
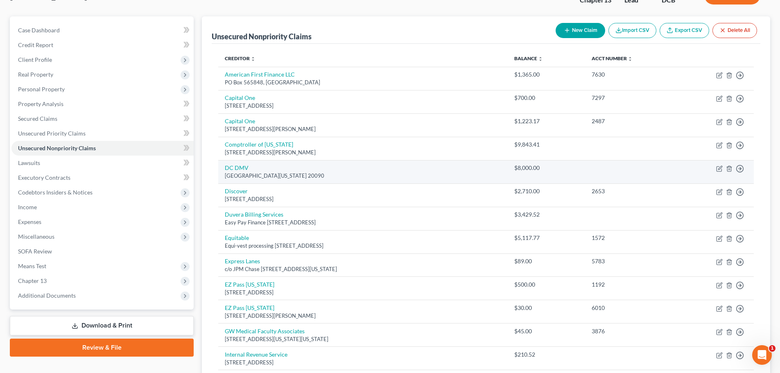
scroll to position [82, 0]
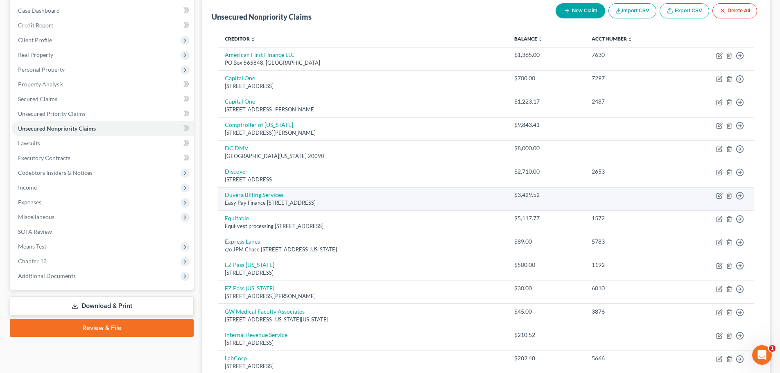
click at [418, 199] on div "Easy Pay Finance [STREET_ADDRESS]" at bounding box center [363, 203] width 276 height 8
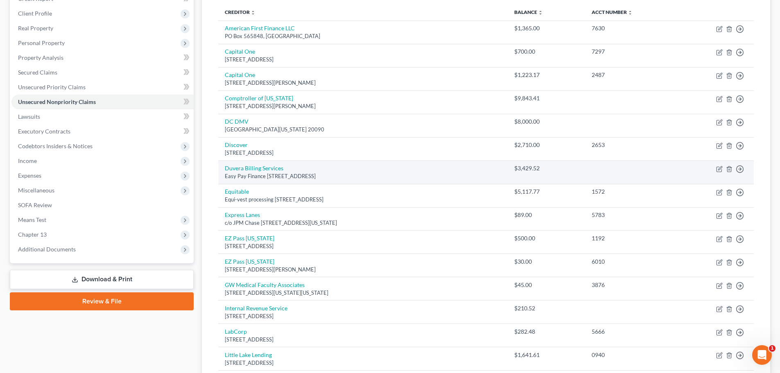
scroll to position [123, 0]
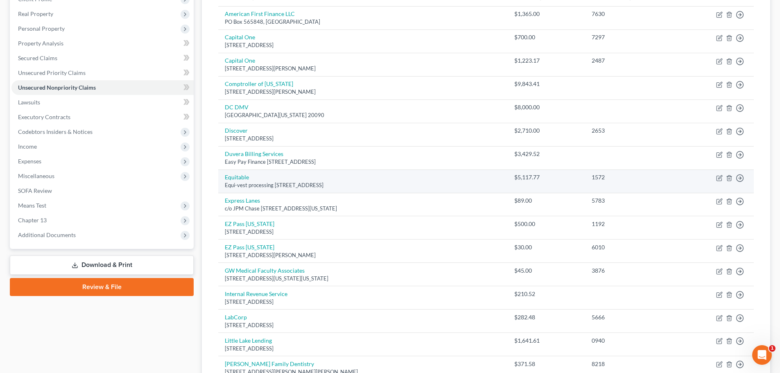
click at [422, 181] on td "Equitable Equi-vest processing PO Box 4956, Syracuse, NY 13221" at bounding box center [362, 181] width 289 height 23
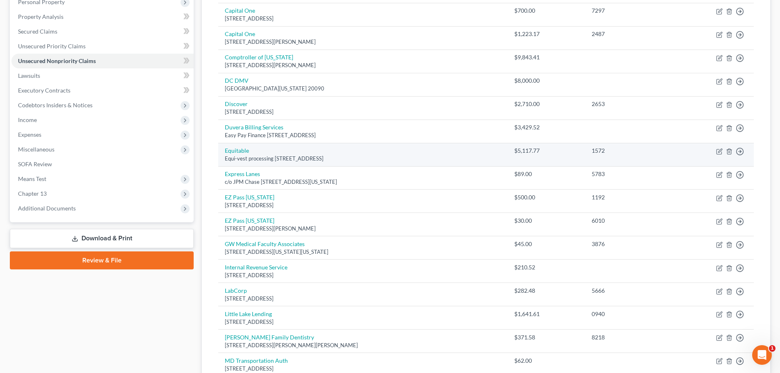
scroll to position [164, 0]
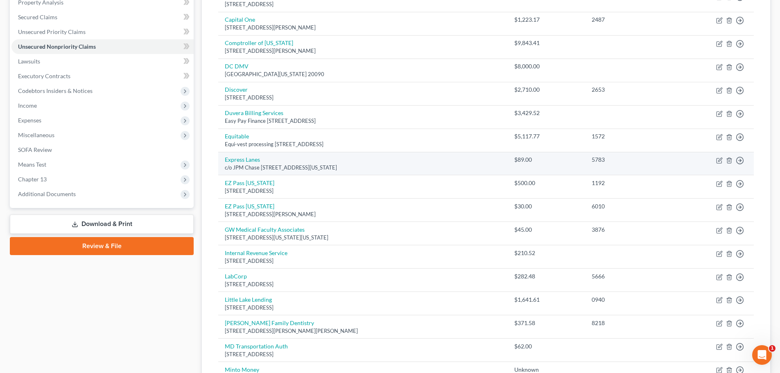
click at [422, 164] on div "c/o JPM Chase [STREET_ADDRESS][US_STATE]" at bounding box center [363, 168] width 276 height 8
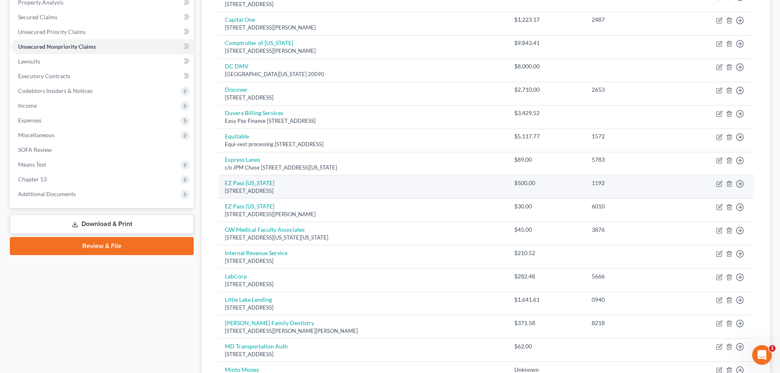
click at [412, 195] on td "EZ Pass Maryland PO Box 5060, Middle River, MD 21220" at bounding box center [362, 186] width 289 height 23
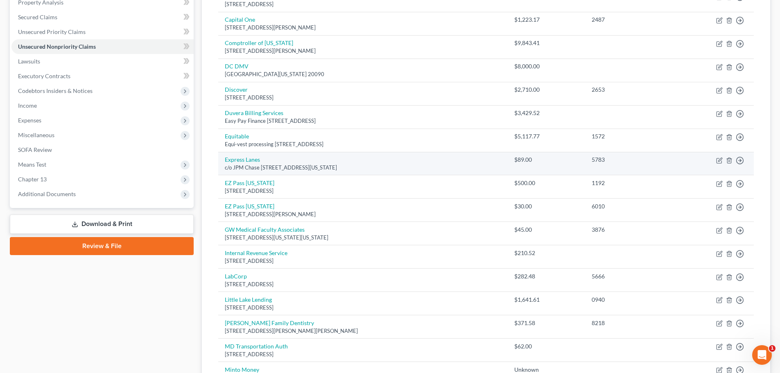
click at [411, 154] on td "Express Lanes c/o JPM Chase PO Box 28148, New York, NY 10087" at bounding box center [362, 163] width 289 height 23
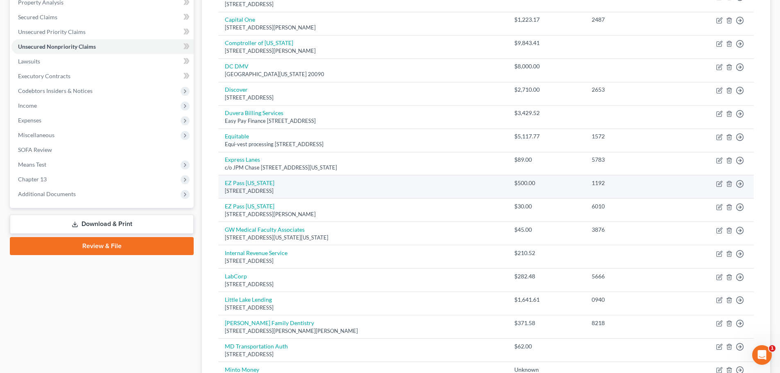
click at [410, 183] on td "EZ Pass Maryland PO Box 5060, Middle River, MD 21220" at bounding box center [362, 186] width 289 height 23
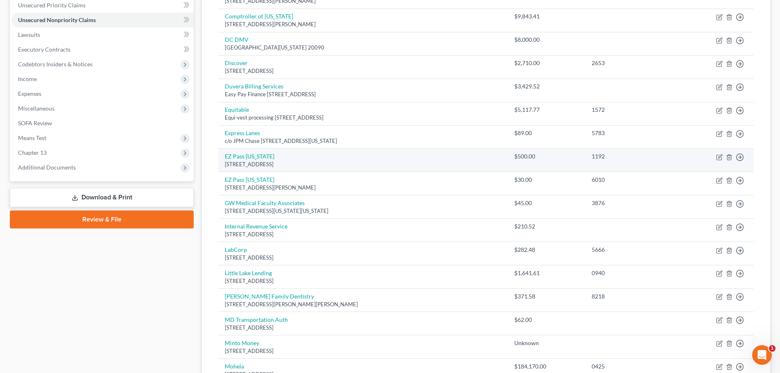
scroll to position [205, 0]
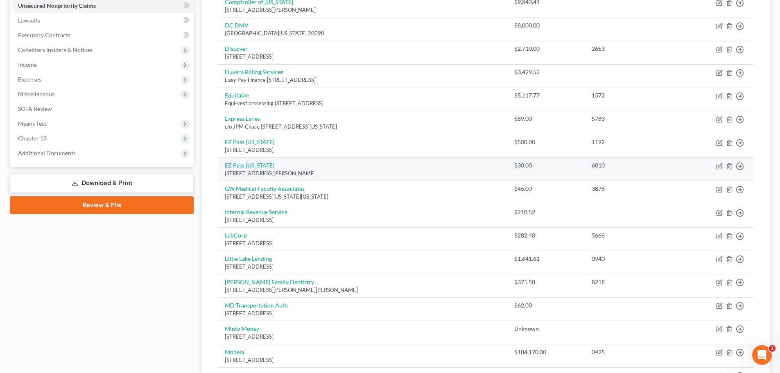
click at [413, 173] on div "[STREET_ADDRESS][PERSON_NAME]" at bounding box center [363, 174] width 276 height 8
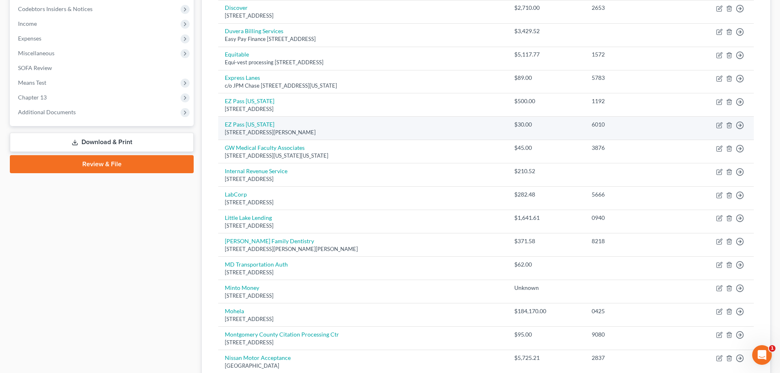
click at [413, 173] on td "Internal Revenue Service PO Box 7346, Philadelphia, PA 19101" at bounding box center [362, 174] width 289 height 23
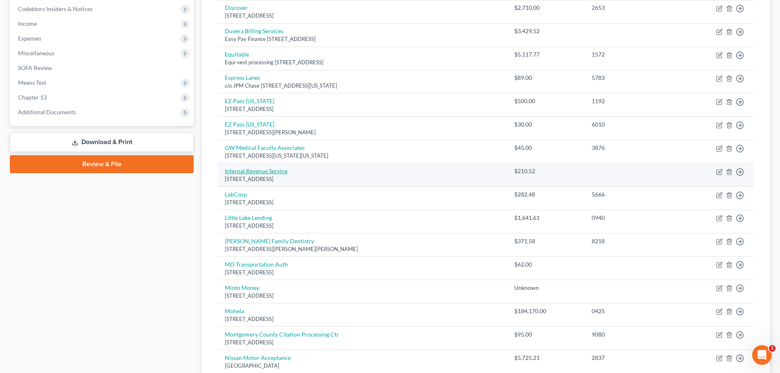
click at [277, 171] on link "Internal Revenue Service" at bounding box center [256, 170] width 63 height 7
select select "39"
select select "0"
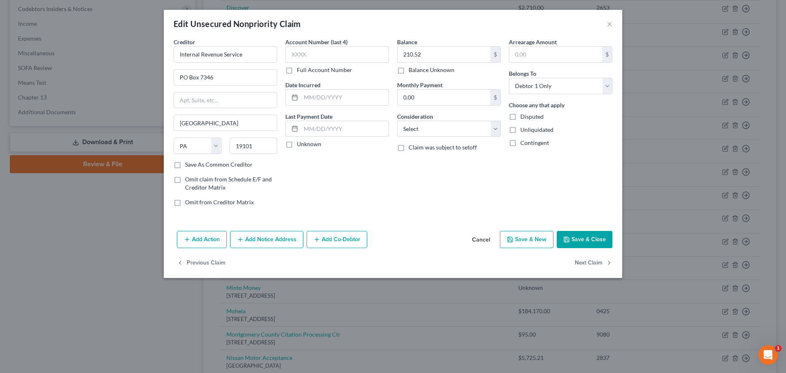
click at [436, 178] on div "Balance 210.52 $ Balance Unknown Balance Undetermined 210.52 $ Balance Unknown …" at bounding box center [449, 125] width 112 height 175
click at [486, 240] on button "Cancel" at bounding box center [481, 240] width 31 height 16
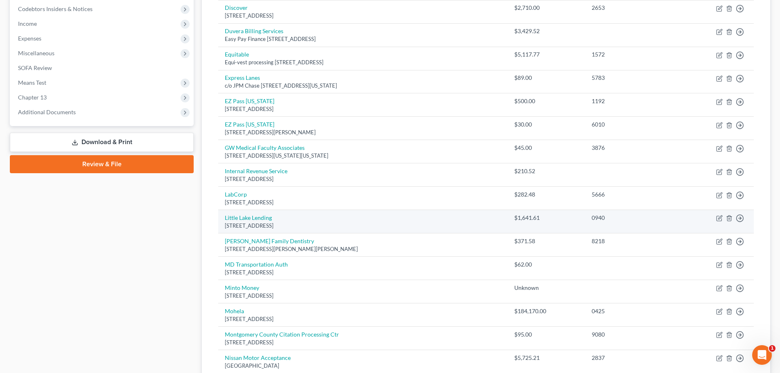
click at [395, 222] on div "[STREET_ADDRESS]" at bounding box center [363, 226] width 276 height 8
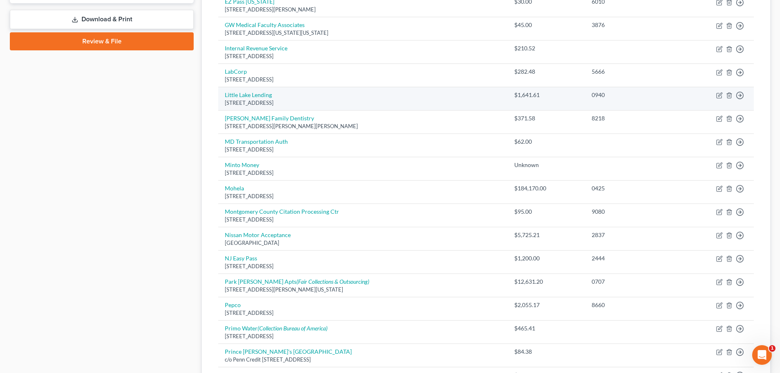
scroll to position [409, 0]
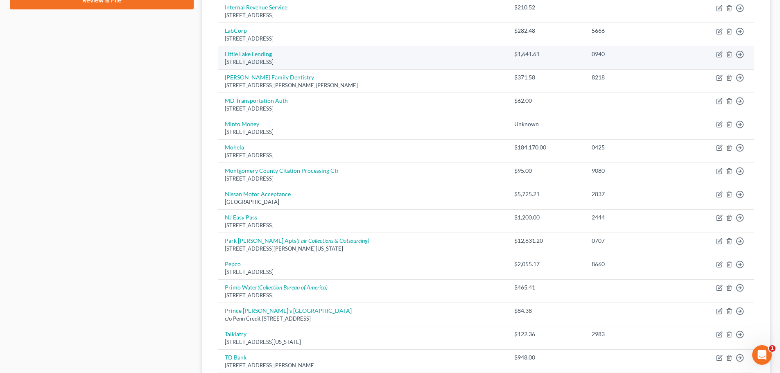
click at [395, 222] on div "[STREET_ADDRESS]" at bounding box center [363, 226] width 276 height 8
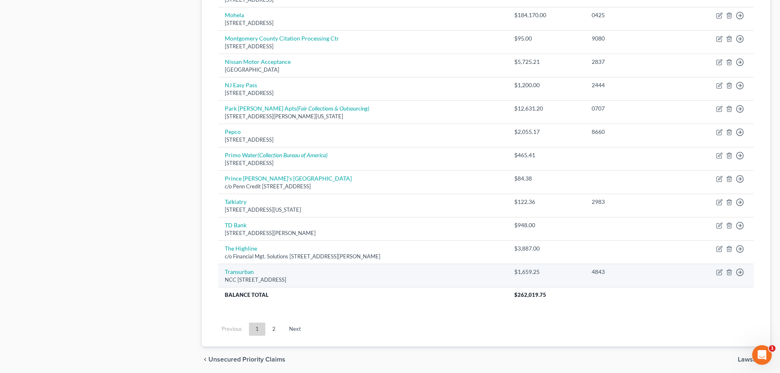
scroll to position [572, 0]
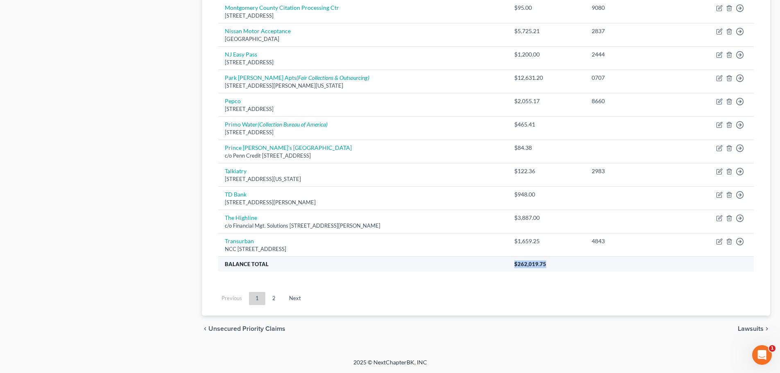
drag, startPoint x: 564, startPoint y: 264, endPoint x: 533, endPoint y: 263, distance: 31.5
click at [533, 263] on th "$262,019.75" at bounding box center [631, 263] width 246 height 15
click at [545, 267] on span "$262,019.75" at bounding box center [530, 264] width 32 height 7
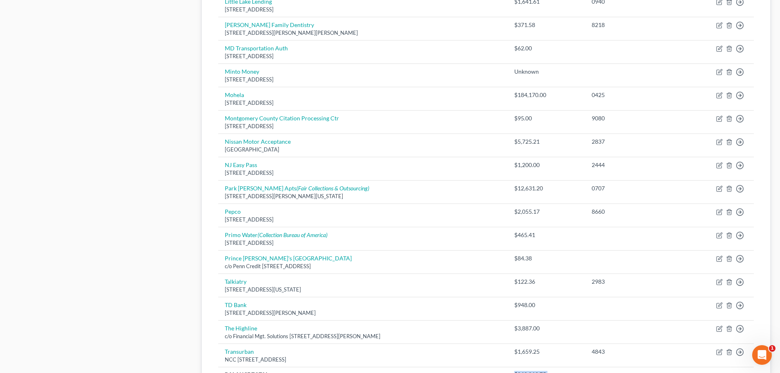
scroll to position [409, 0]
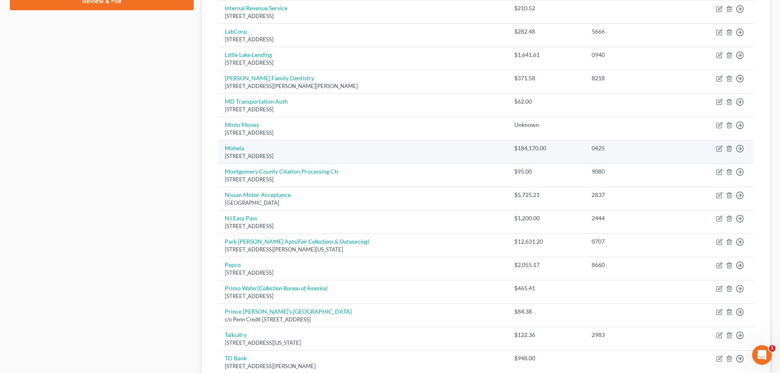
click at [396, 144] on td "Mohela 633 Spirit Dr, Chesterfield, MO 63005" at bounding box center [362, 151] width 289 height 23
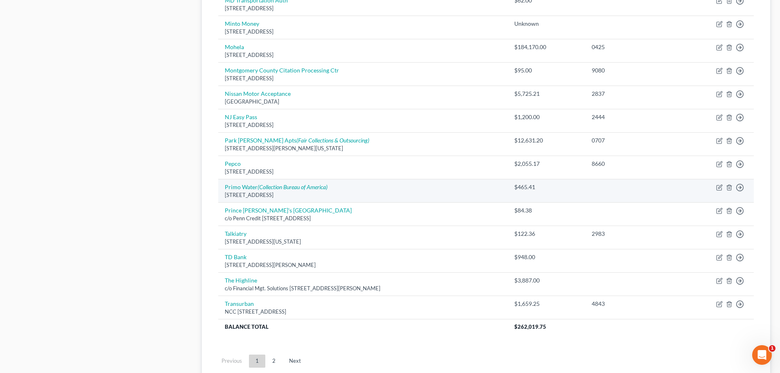
scroll to position [491, 0]
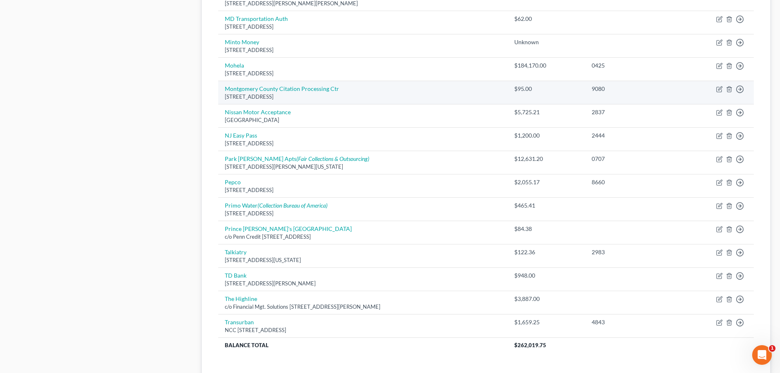
click at [369, 82] on td "Montgomery County Citation Processing Ctr PO Box 1426, Rockville, MD 20849" at bounding box center [362, 92] width 289 height 23
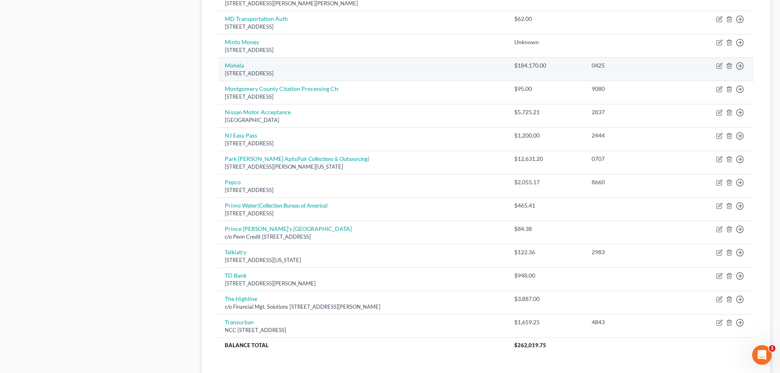
click at [394, 72] on div "[STREET_ADDRESS]" at bounding box center [363, 74] width 276 height 8
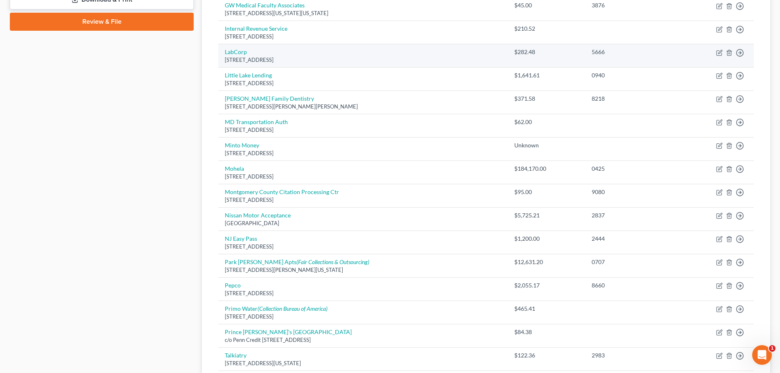
scroll to position [369, 0]
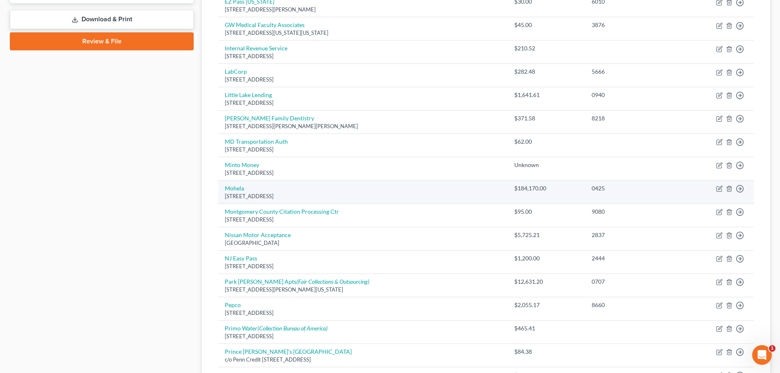
click at [424, 188] on td "Mohela 633 Spirit Dr, Chesterfield, MO 63005" at bounding box center [362, 192] width 289 height 23
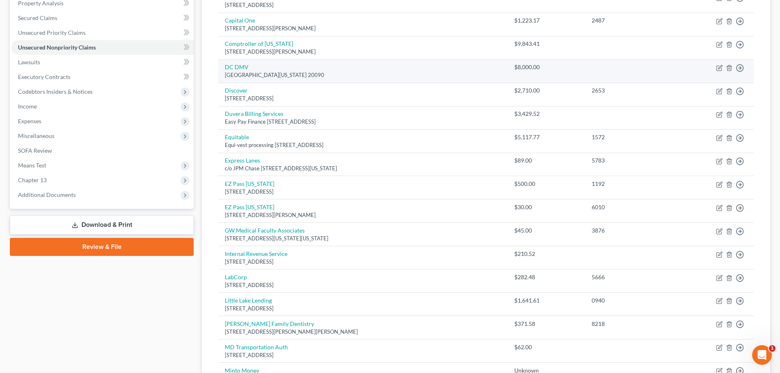
scroll to position [0, 0]
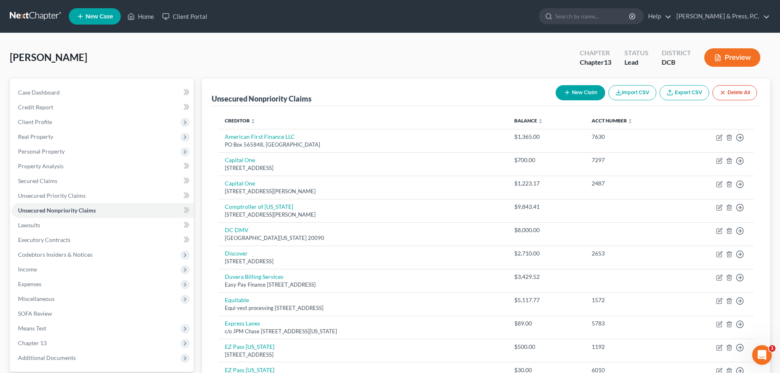
click at [543, 125] on th "Balance expand_more expand_less unfold_more" at bounding box center [546, 121] width 77 height 16
click at [543, 121] on link "Balance expand_more expand_less unfold_more" at bounding box center [528, 121] width 29 height 6
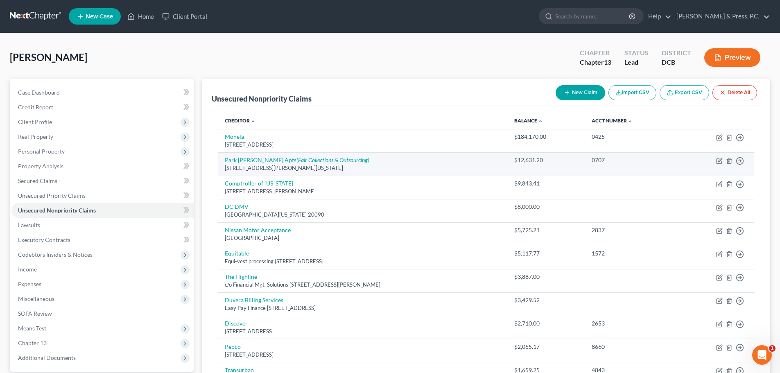
click at [483, 158] on td "Park Naylor Apts (Fair Collections & Outsourcing) 2562 Naylor Rd SE, Washington…" at bounding box center [362, 163] width 289 height 23
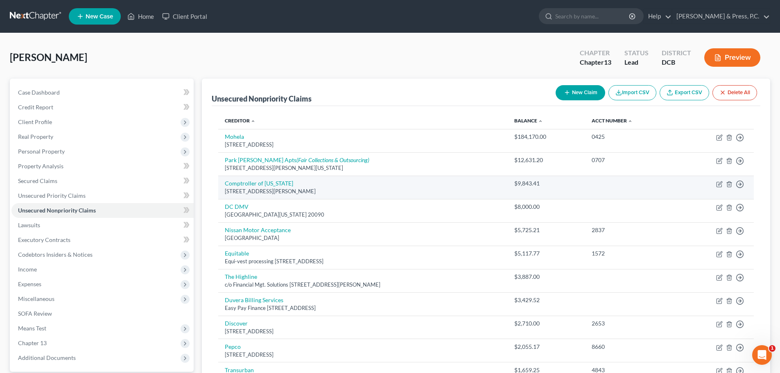
click at [469, 190] on div "[STREET_ADDRESS][PERSON_NAME]" at bounding box center [363, 192] width 276 height 8
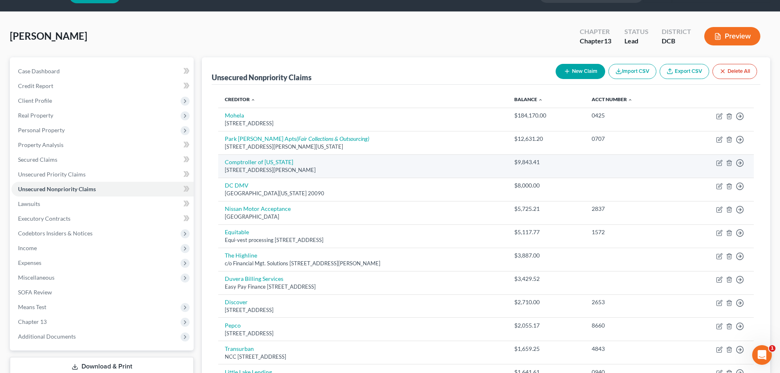
scroll to position [41, 0]
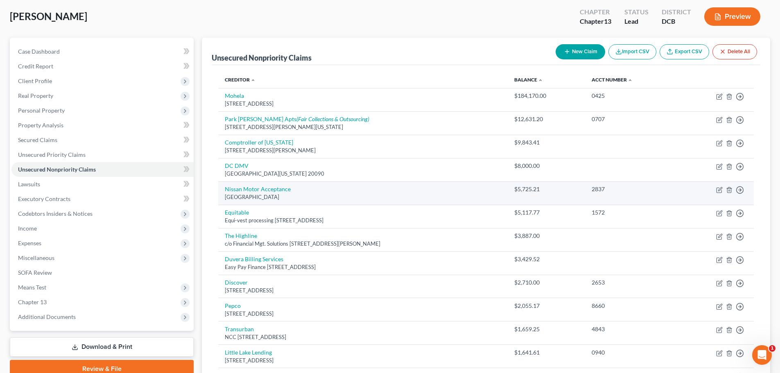
click at [484, 196] on div "[GEOGRAPHIC_DATA]" at bounding box center [363, 197] width 276 height 8
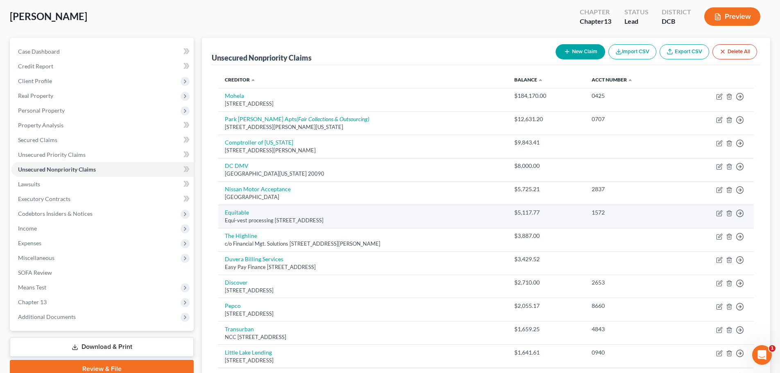
click at [470, 222] on div "Equi-vest processing [STREET_ADDRESS]" at bounding box center [363, 221] width 276 height 8
click at [485, 217] on div "Equi-vest processing [STREET_ADDRESS]" at bounding box center [363, 221] width 276 height 8
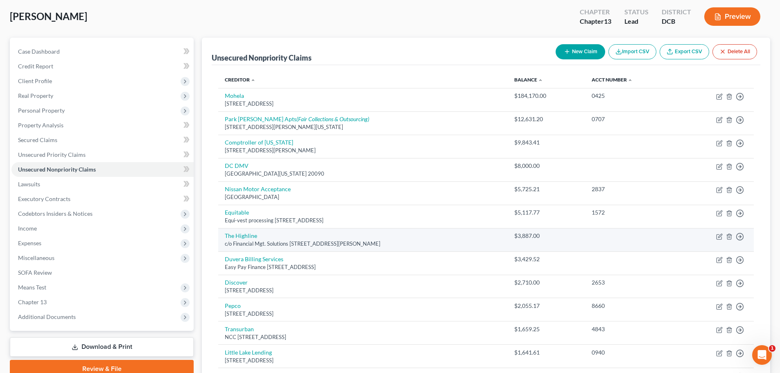
click at [484, 233] on td "The Highline c/o Financial Mgt. Solutions 9001 Edmonston Rd Ste 20, Greenbelt, …" at bounding box center [362, 239] width 289 height 23
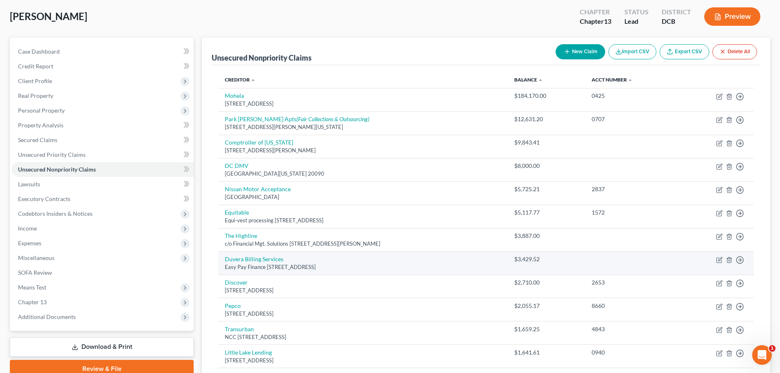
click at [490, 262] on td "Duvera Billing Services Easy Pay Finance PO Box 2549, Carlsbad, CA 92018" at bounding box center [362, 262] width 289 height 23
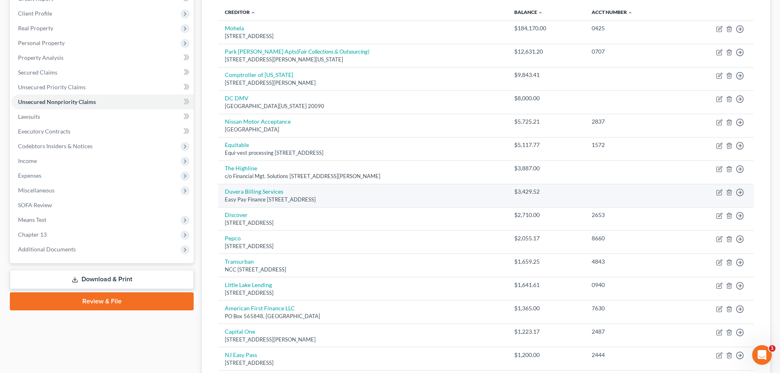
scroll to position [123, 0]
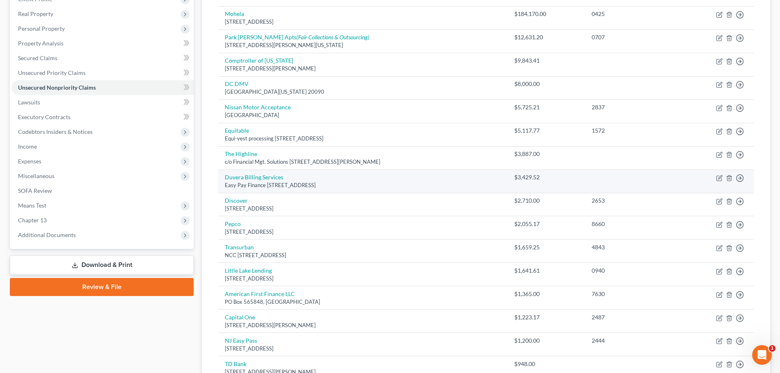
click at [495, 180] on td "Duvera Billing Services Easy Pay Finance PO Box 2549, Carlsbad, CA 92018" at bounding box center [362, 181] width 289 height 23
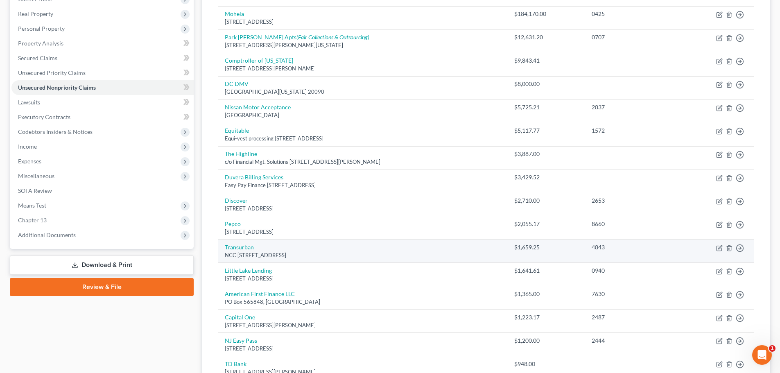
click at [489, 250] on td "Transurban NCC PO Box 6156, Alexandria, VA 22304" at bounding box center [362, 251] width 289 height 23
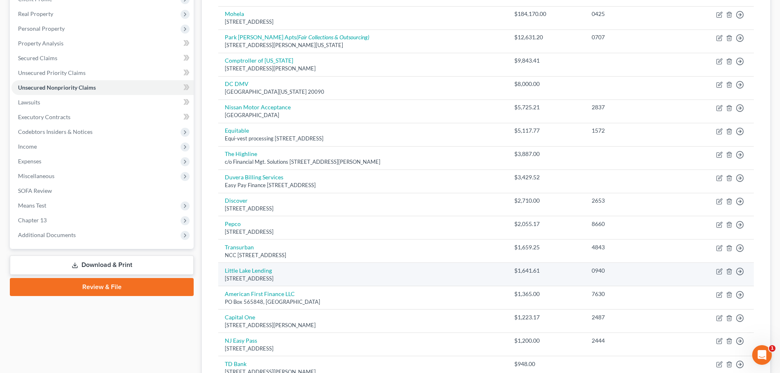
click at [497, 271] on td "Little Lake Lending 2770 Mission Ranchera Rd #393, Lakeport, CA 95453" at bounding box center [362, 274] width 289 height 23
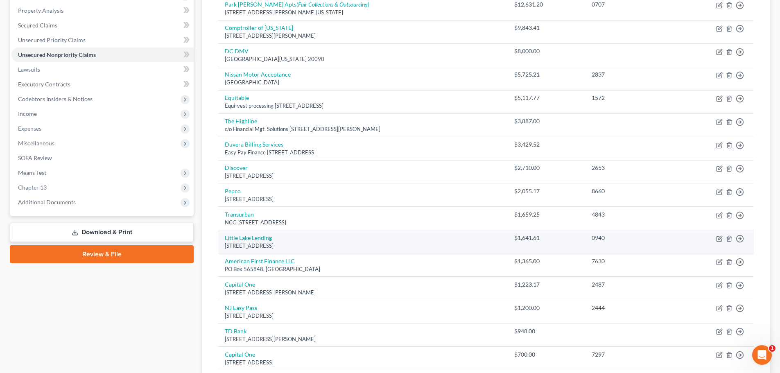
scroll to position [205, 0]
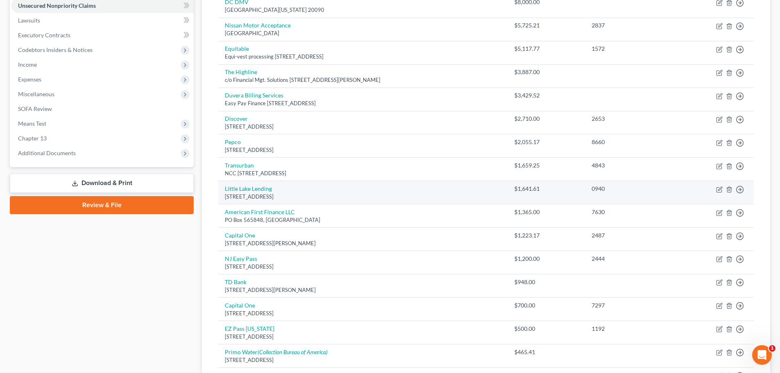
click at [489, 190] on td "Little Lake Lending 2770 Mission Ranchera Rd #393, Lakeport, CA 95453" at bounding box center [362, 192] width 289 height 23
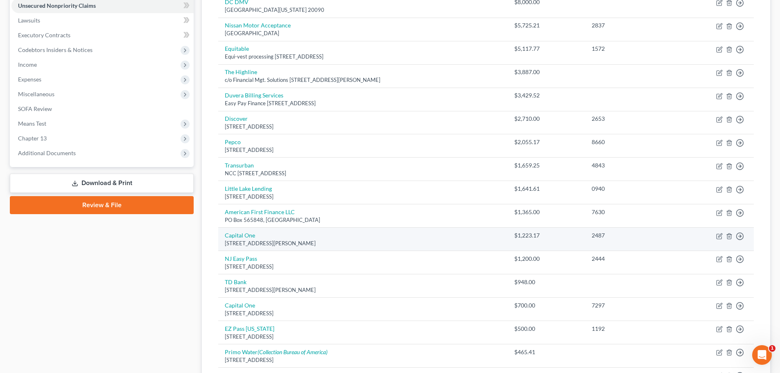
click at [483, 231] on td "Capital One 1680 Capital One Dr, McLean, VA 22102" at bounding box center [362, 239] width 289 height 23
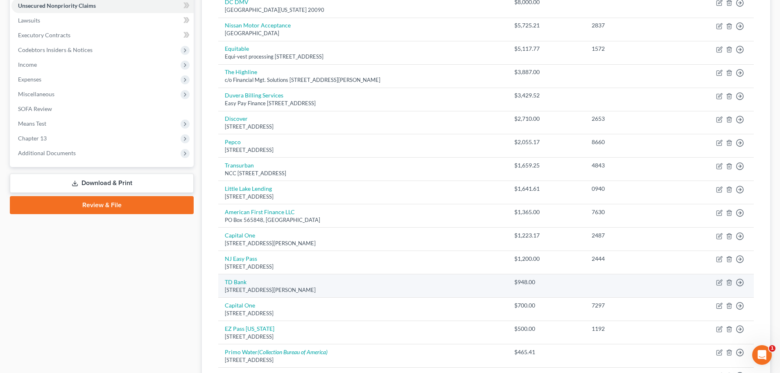
click at [491, 293] on div "[STREET_ADDRESS][PERSON_NAME]" at bounding box center [363, 290] width 276 height 8
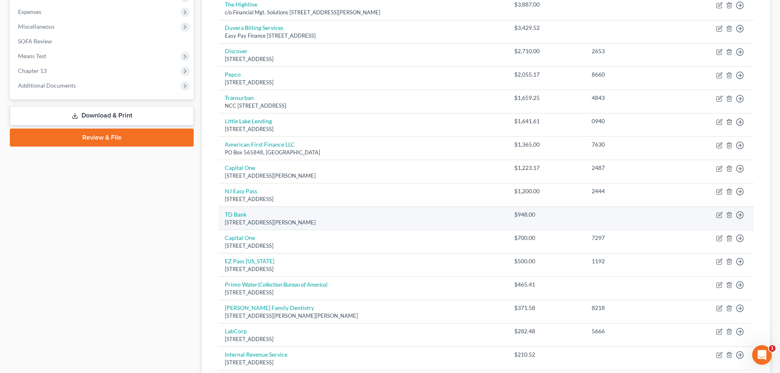
scroll to position [287, 0]
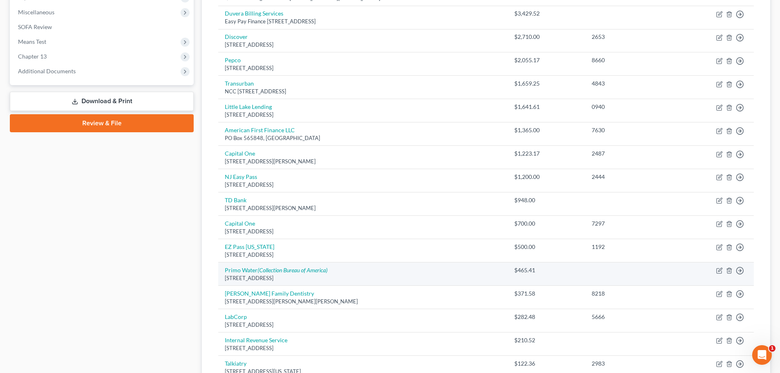
click at [501, 274] on div "[STREET_ADDRESS]" at bounding box center [363, 278] width 276 height 8
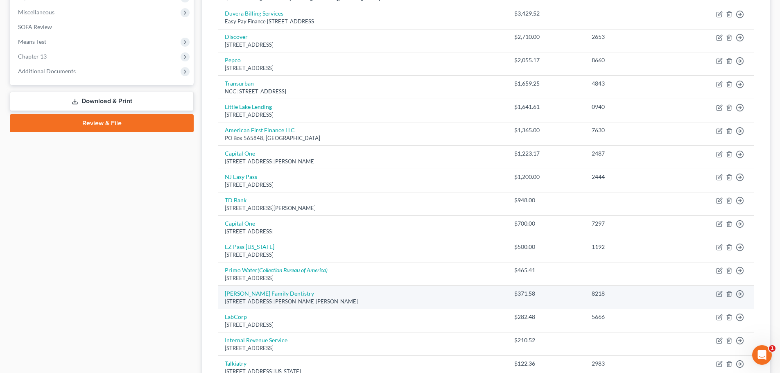
click at [500, 288] on td "McLean Family Dentistry 1355 Beverly Rd Ste 250, McLean, VA 22101" at bounding box center [362, 297] width 289 height 23
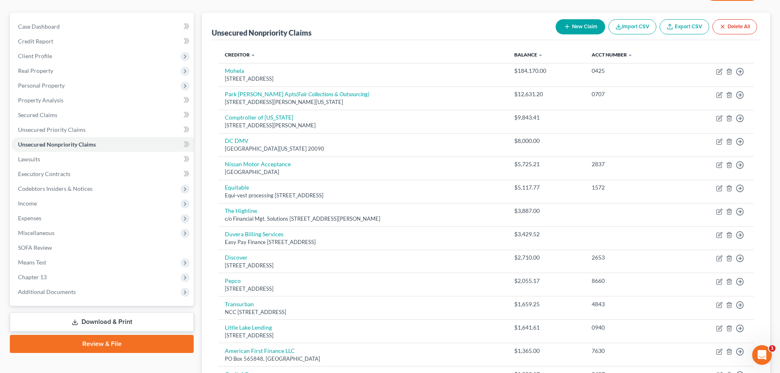
scroll to position [0, 0]
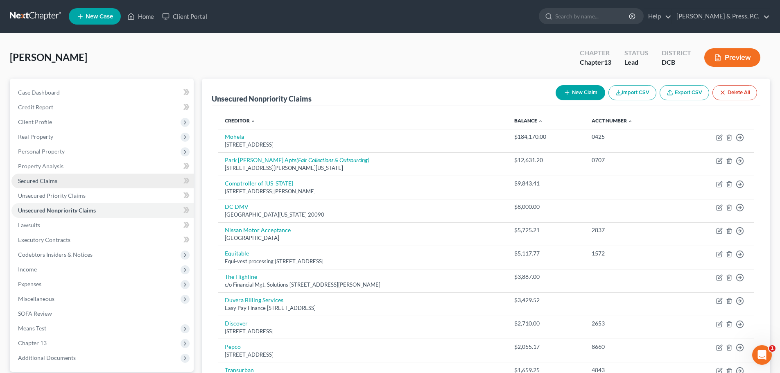
click at [96, 185] on link "Secured Claims" at bounding box center [102, 181] width 182 height 15
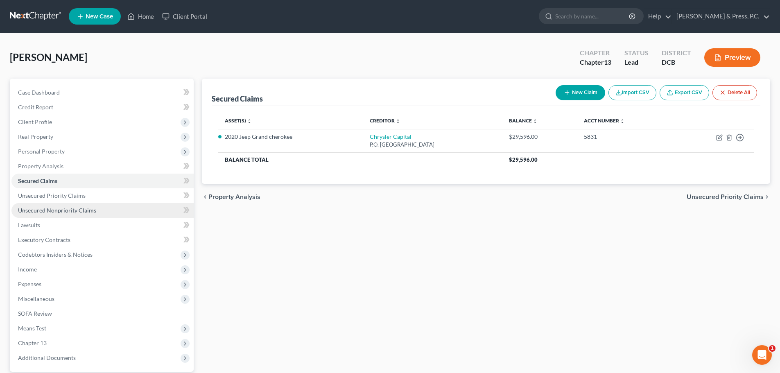
click at [111, 215] on link "Unsecured Nonpriority Claims" at bounding box center [102, 210] width 182 height 15
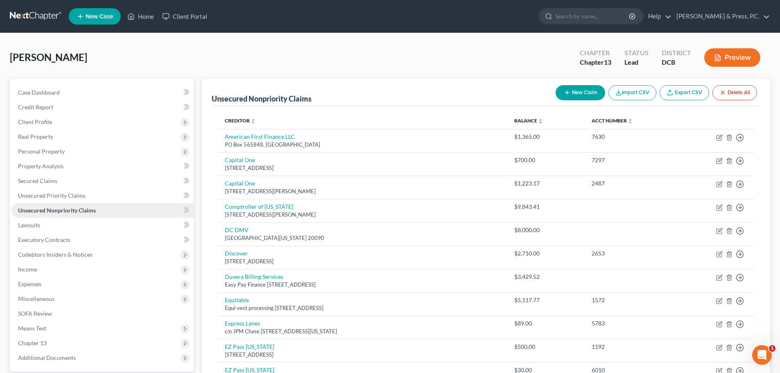
click at [110, 213] on link "Unsecured Nonpriority Claims" at bounding box center [102, 210] width 182 height 15
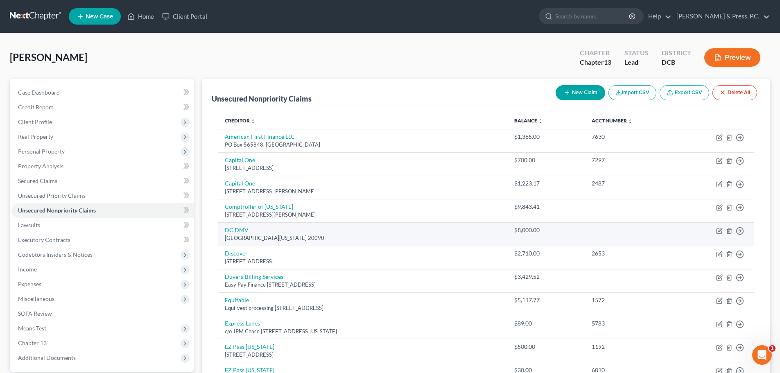
click at [461, 235] on div "[GEOGRAPHIC_DATA][US_STATE] 20090" at bounding box center [363, 238] width 276 height 8
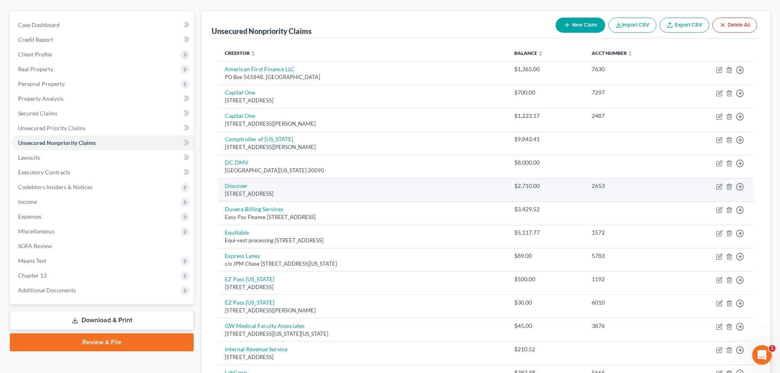
scroll to position [82, 0]
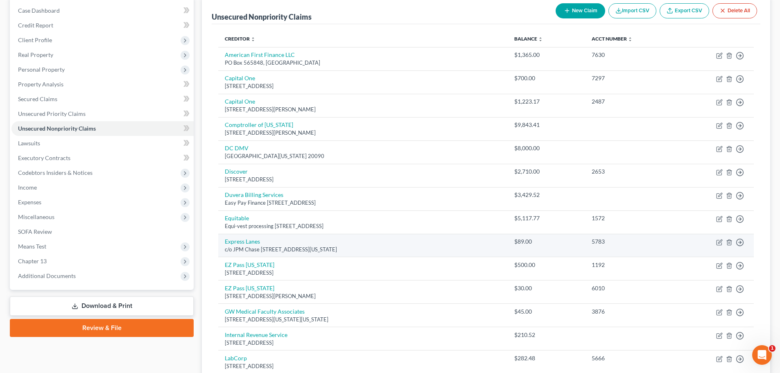
click at [470, 249] on div "c/o JPM Chase [STREET_ADDRESS][US_STATE]" at bounding box center [363, 250] width 276 height 8
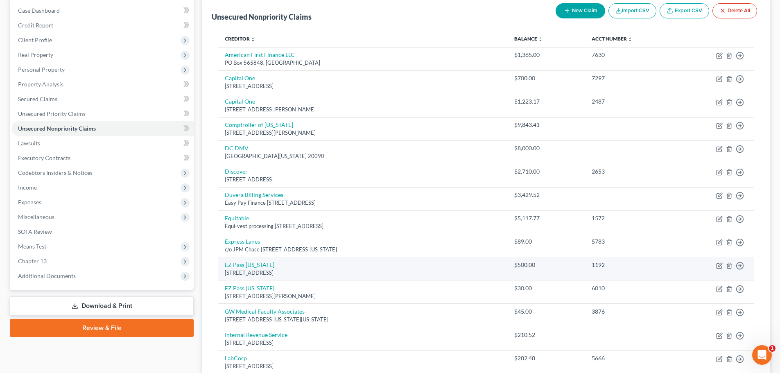
click at [482, 268] on td "EZ Pass Maryland PO Box 5060, Middle River, MD 21220" at bounding box center [362, 268] width 289 height 23
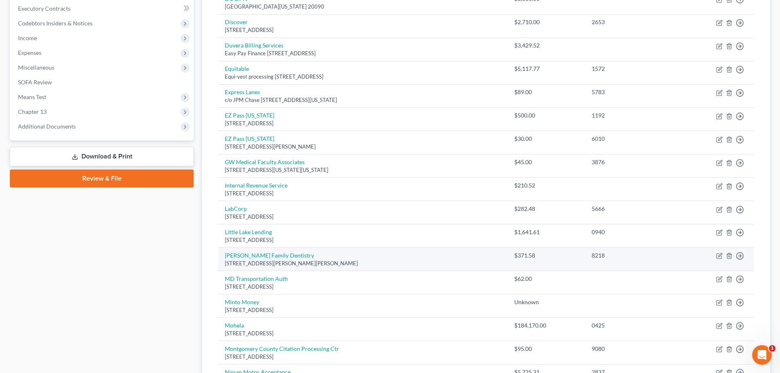
scroll to position [246, 0]
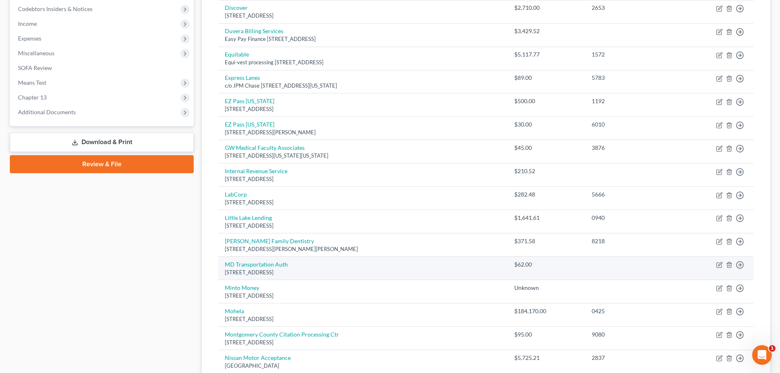
click at [489, 270] on div "[STREET_ADDRESS]" at bounding box center [363, 273] width 276 height 8
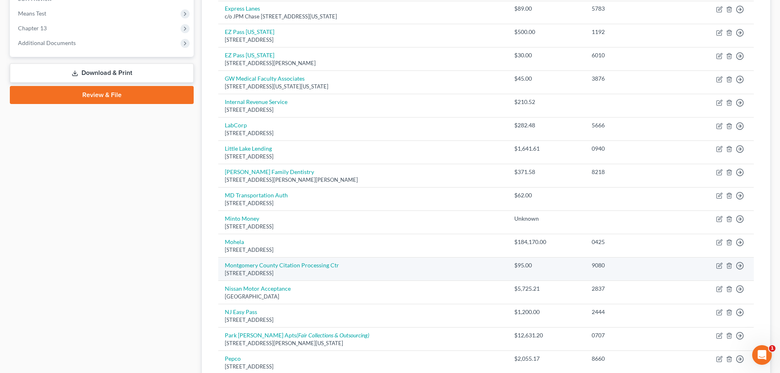
scroll to position [328, 0]
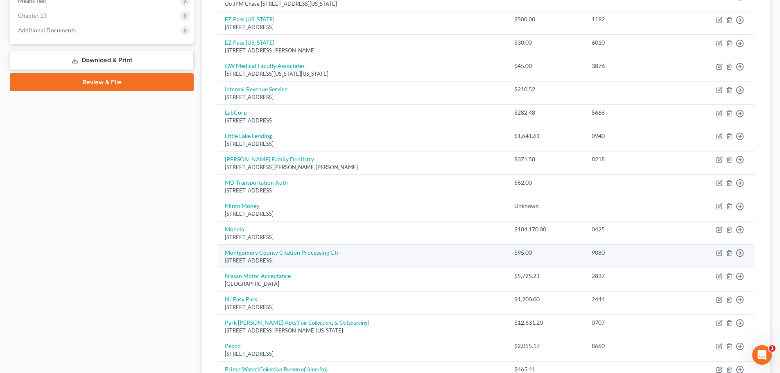
click at [501, 257] on div "[STREET_ADDRESS]" at bounding box center [363, 261] width 276 height 8
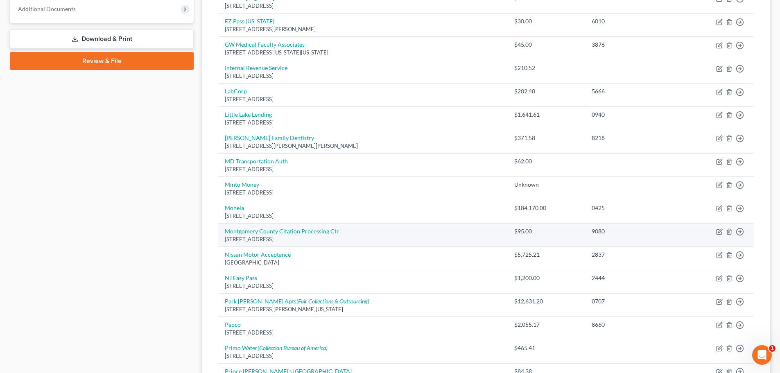
scroll to position [369, 0]
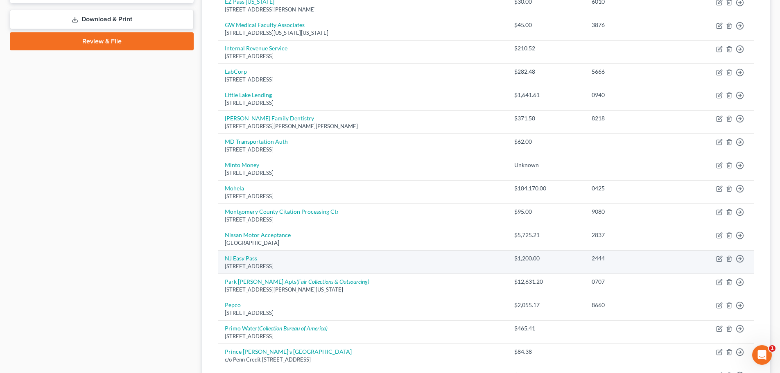
click at [502, 260] on td "NJ Easy Pass PO Box 4972, Trenton, NJ 08650" at bounding box center [362, 262] width 289 height 23
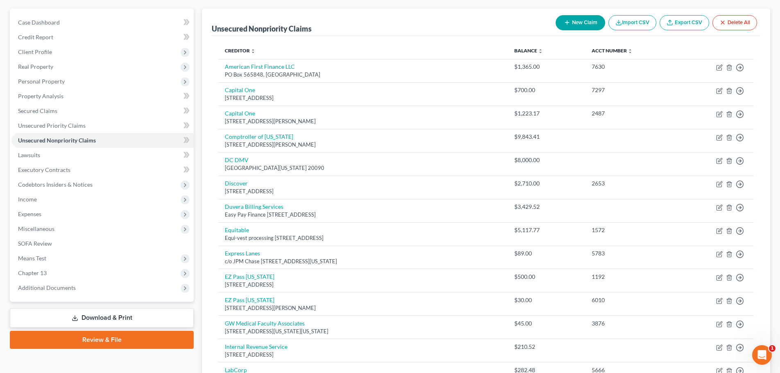
scroll to position [0, 0]
